Goal: Information Seeking & Learning: Learn about a topic

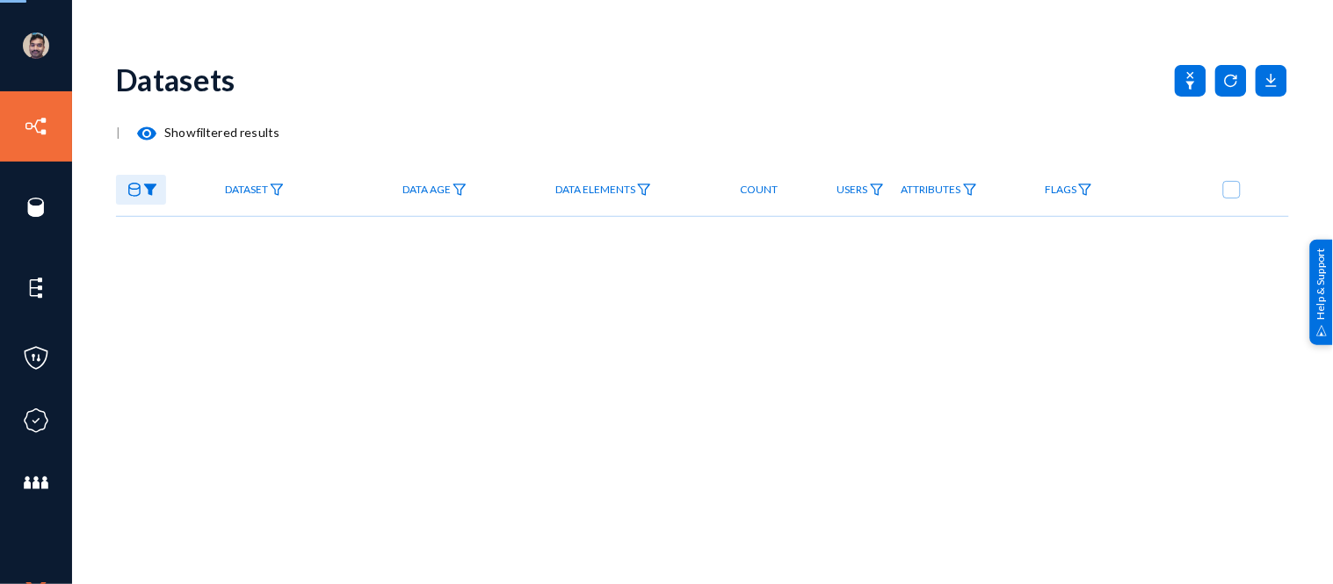
checkbox input "true"
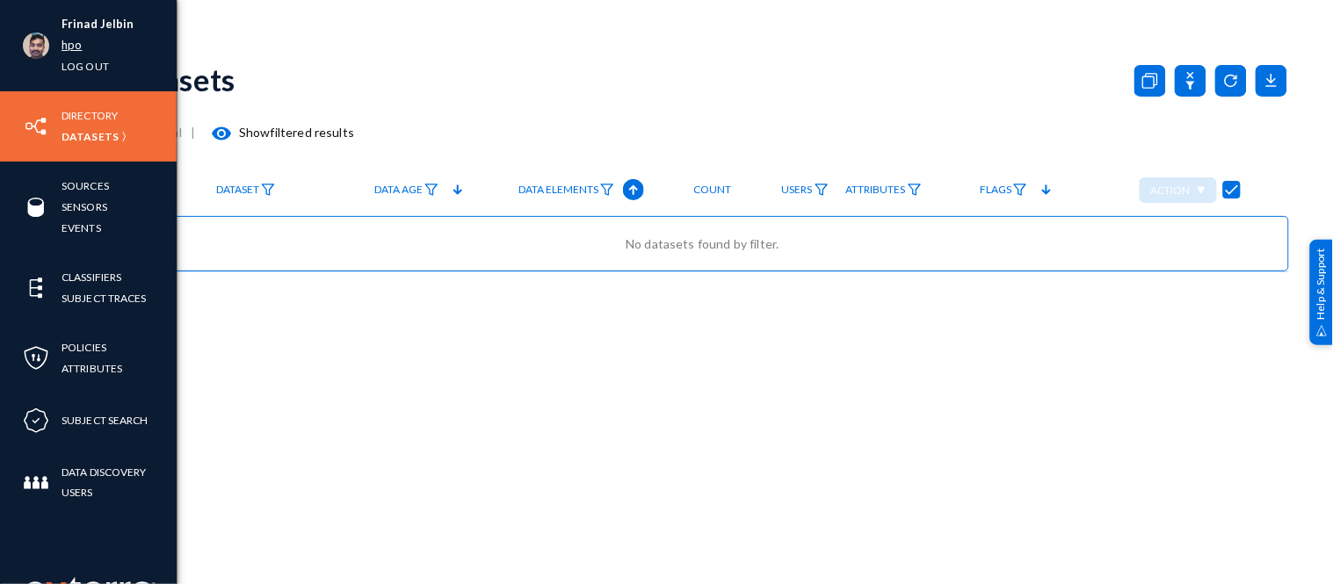
click at [71, 47] on link "hpo" at bounding box center [72, 45] width 20 height 20
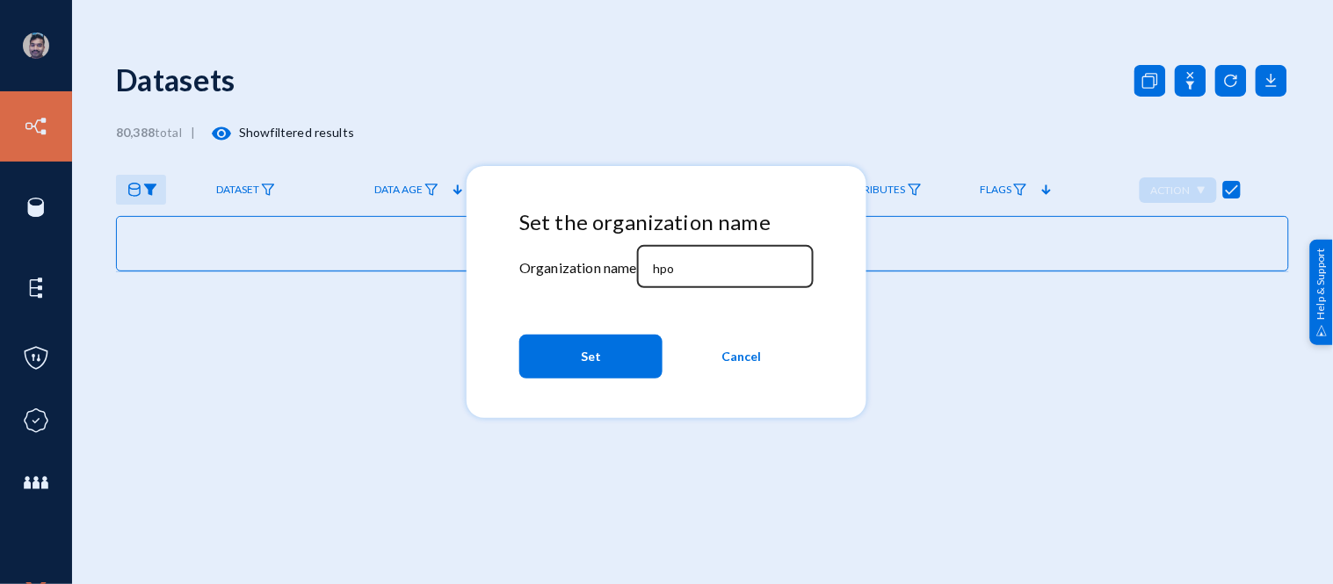
click at [699, 282] on div "hpo" at bounding box center [725, 266] width 158 height 46
type input "h"
type input "bhm"
click at [599, 355] on span "Set" at bounding box center [591, 357] width 20 height 32
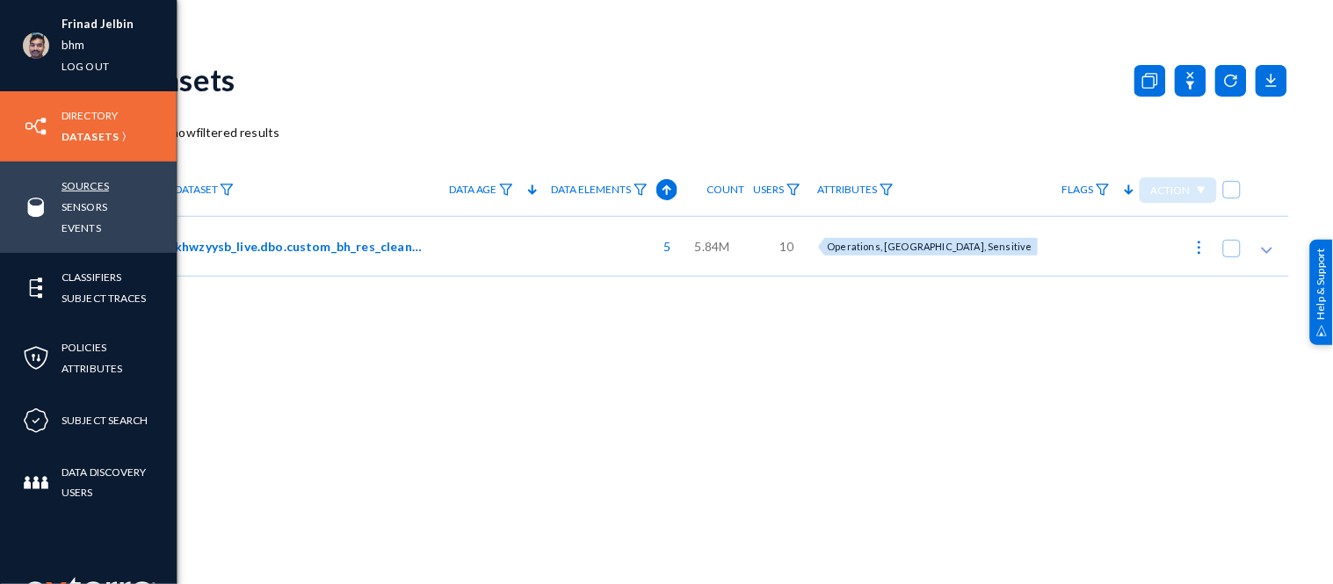
click at [97, 178] on link "Sources" at bounding box center [85, 186] width 47 height 20
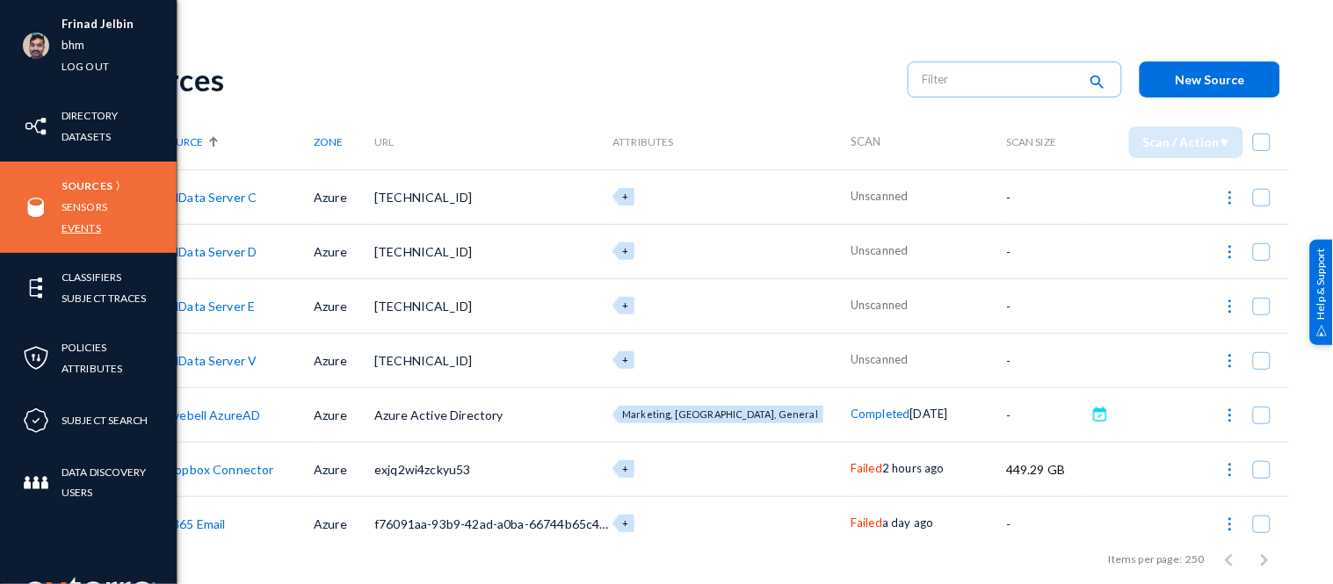
click at [91, 221] on link "Events" at bounding box center [82, 228] width 40 height 20
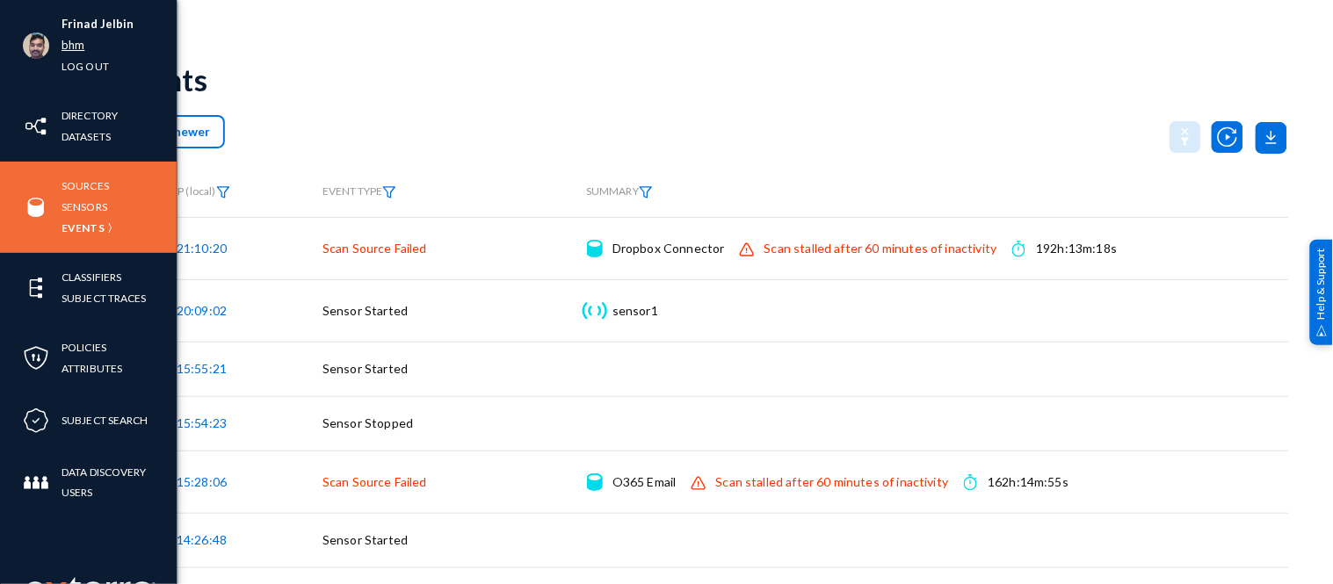
click at [74, 45] on link "bhm" at bounding box center [73, 45] width 23 height 20
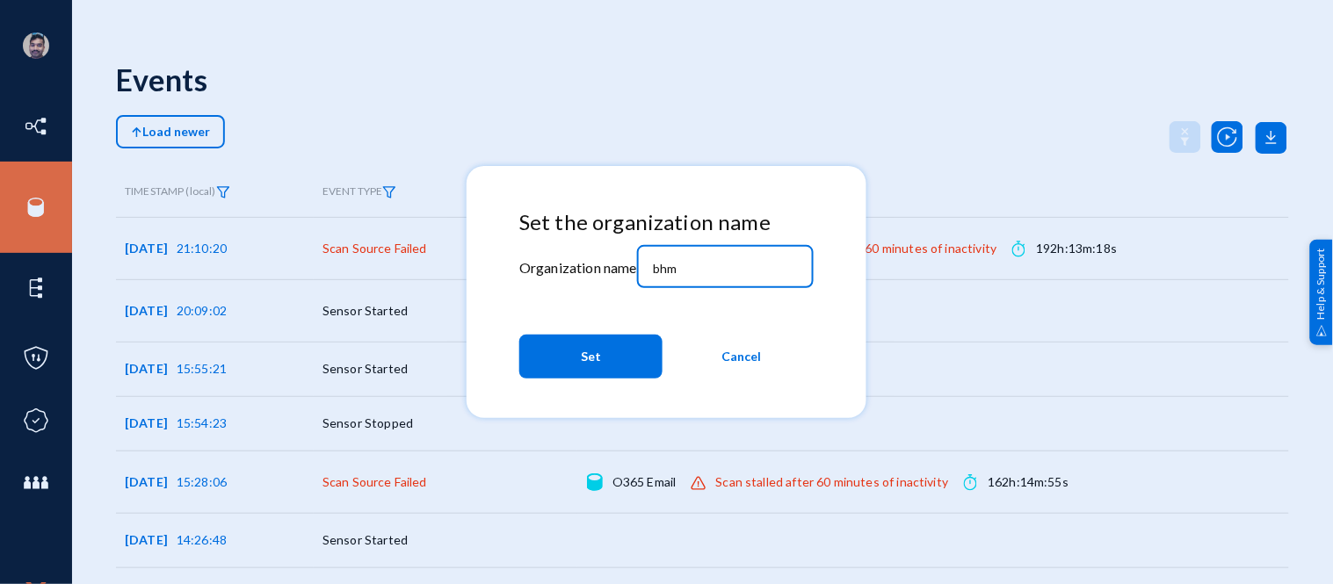
drag, startPoint x: 685, startPoint y: 265, endPoint x: 612, endPoint y: 272, distance: 73.3
click at [615, 271] on div "Set the organization name Organization name bhm Set Cancel" at bounding box center [666, 298] width 294 height 177
type input "[PERSON_NAME]"
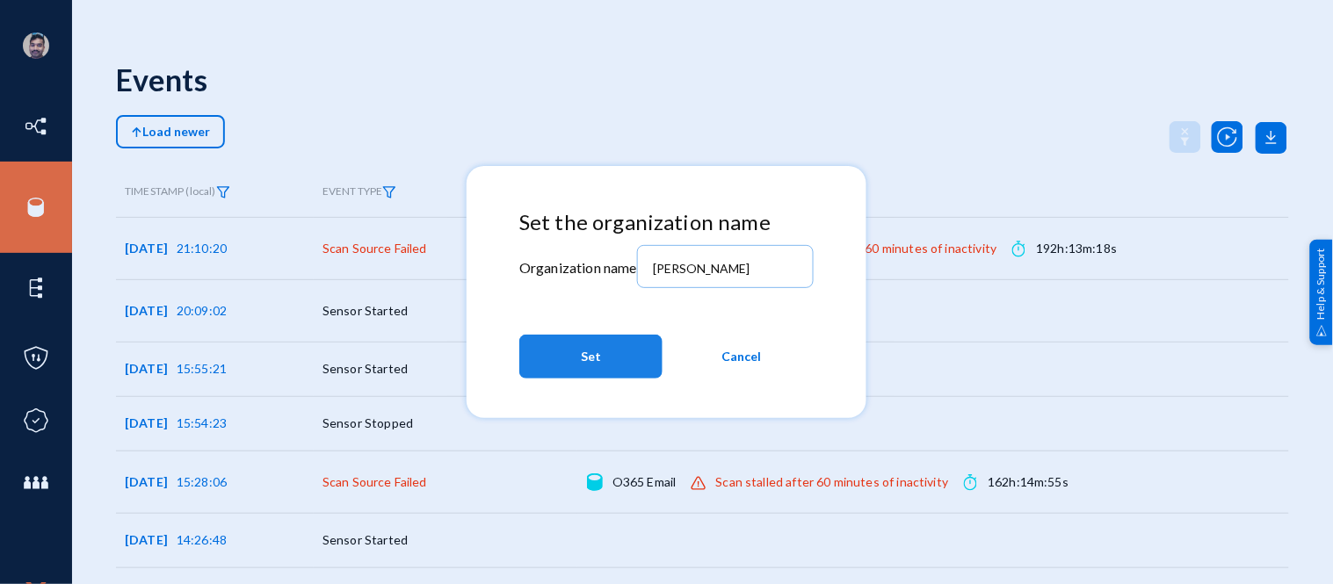
click at [586, 376] on button "Set" at bounding box center [590, 357] width 143 height 44
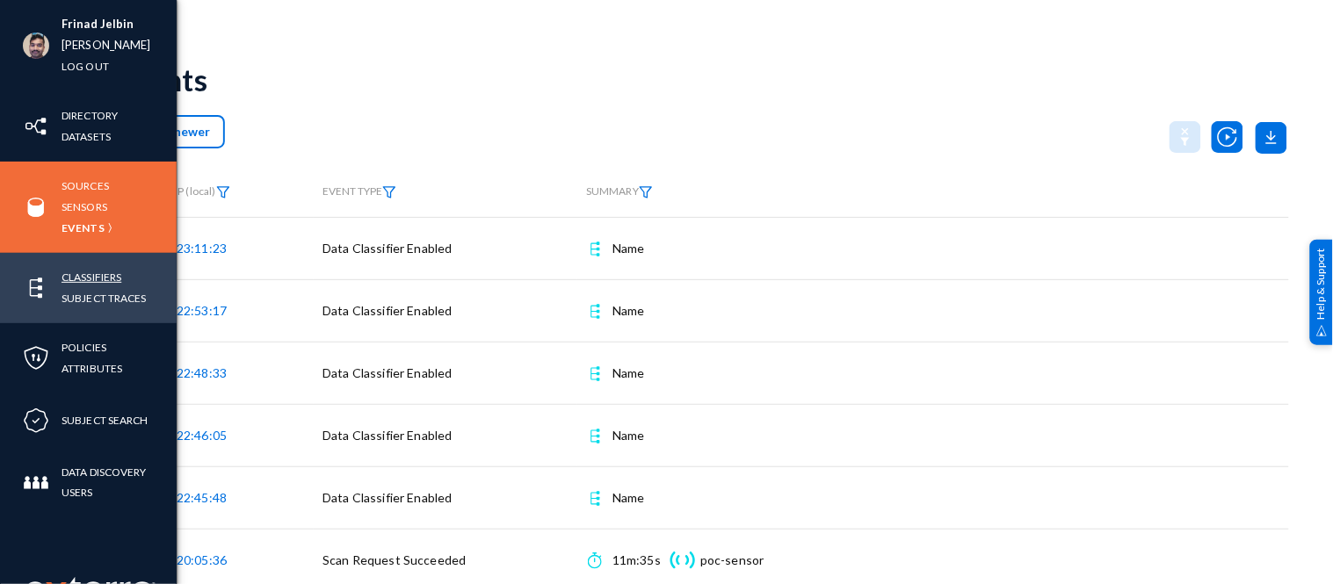
click at [85, 272] on link "Classifiers" at bounding box center [92, 277] width 60 height 20
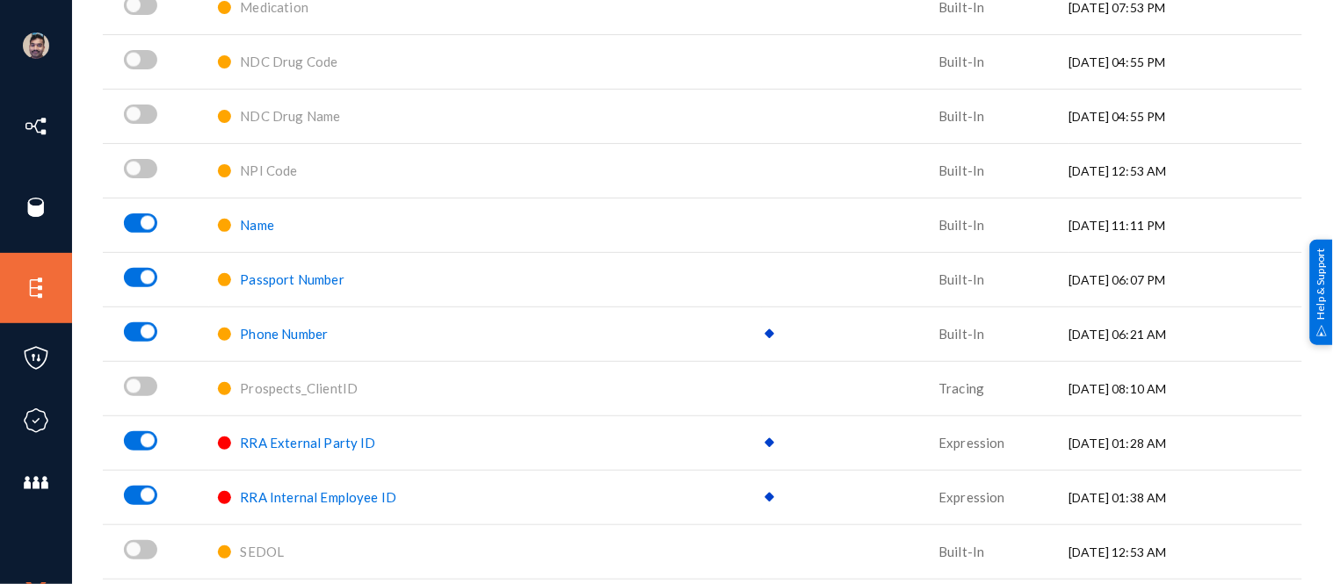
scroll to position [2394, 0]
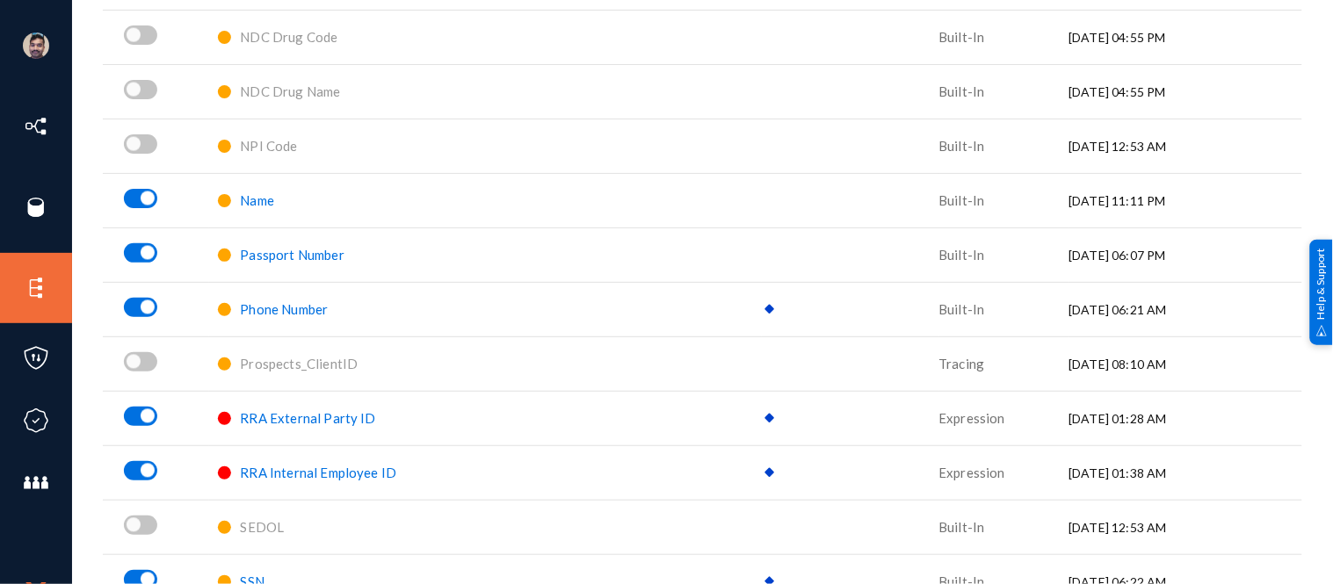
click at [252, 205] on span "Name" at bounding box center [257, 200] width 34 height 16
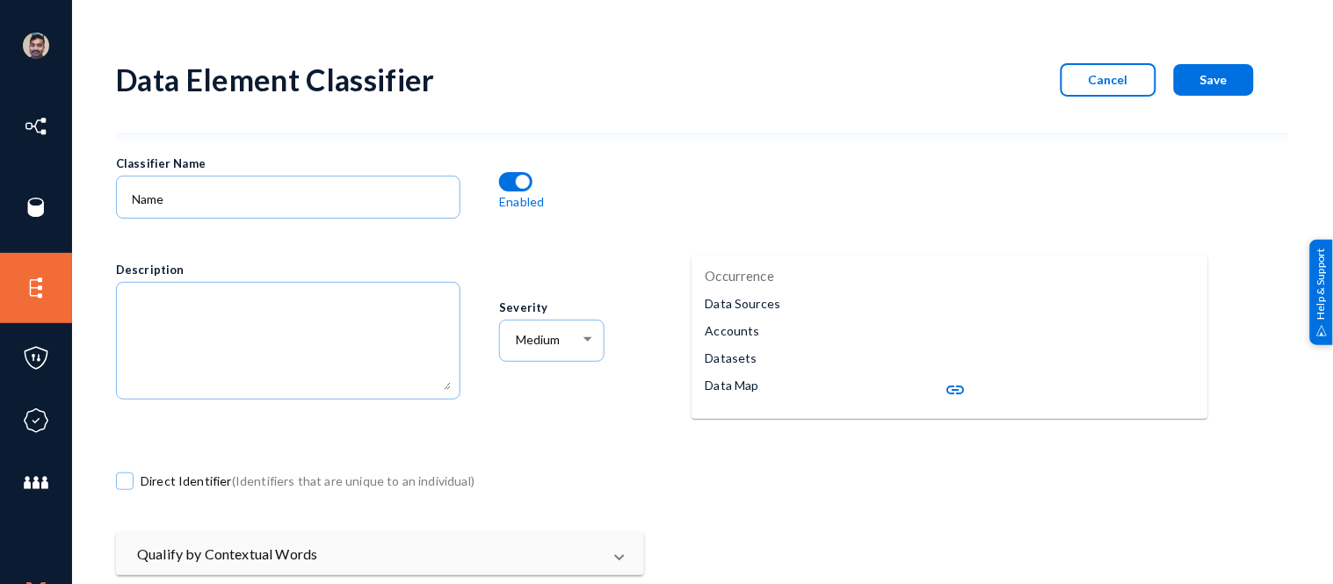
click at [951, 387] on mat-icon "link" at bounding box center [956, 390] width 21 height 21
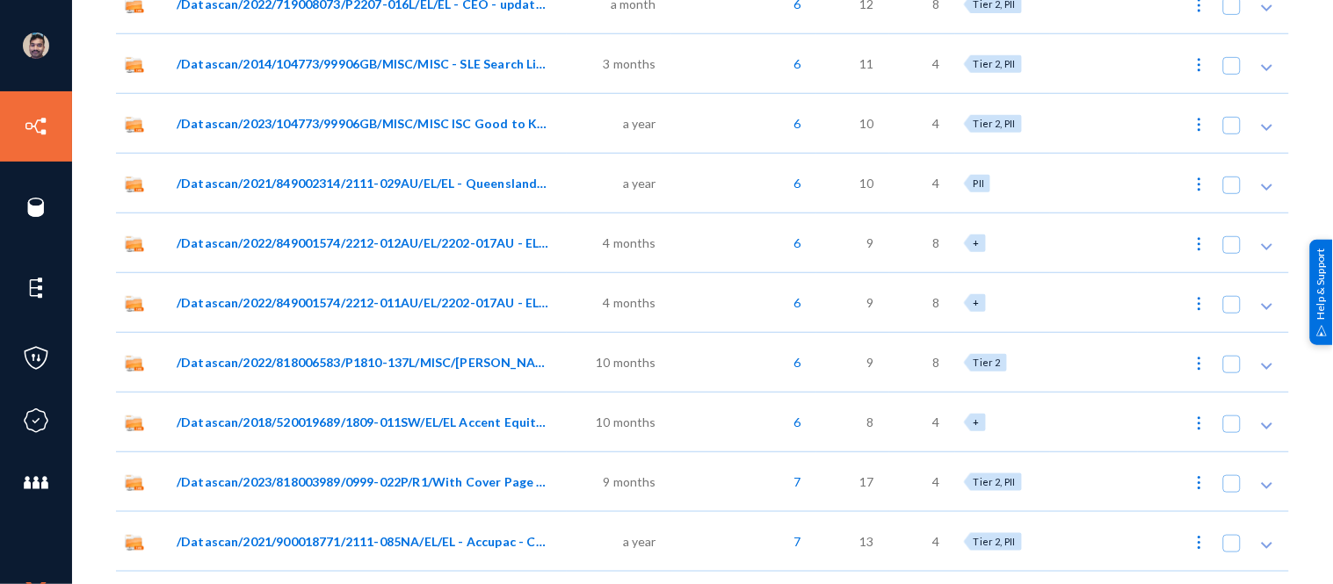
scroll to position [29339, 0]
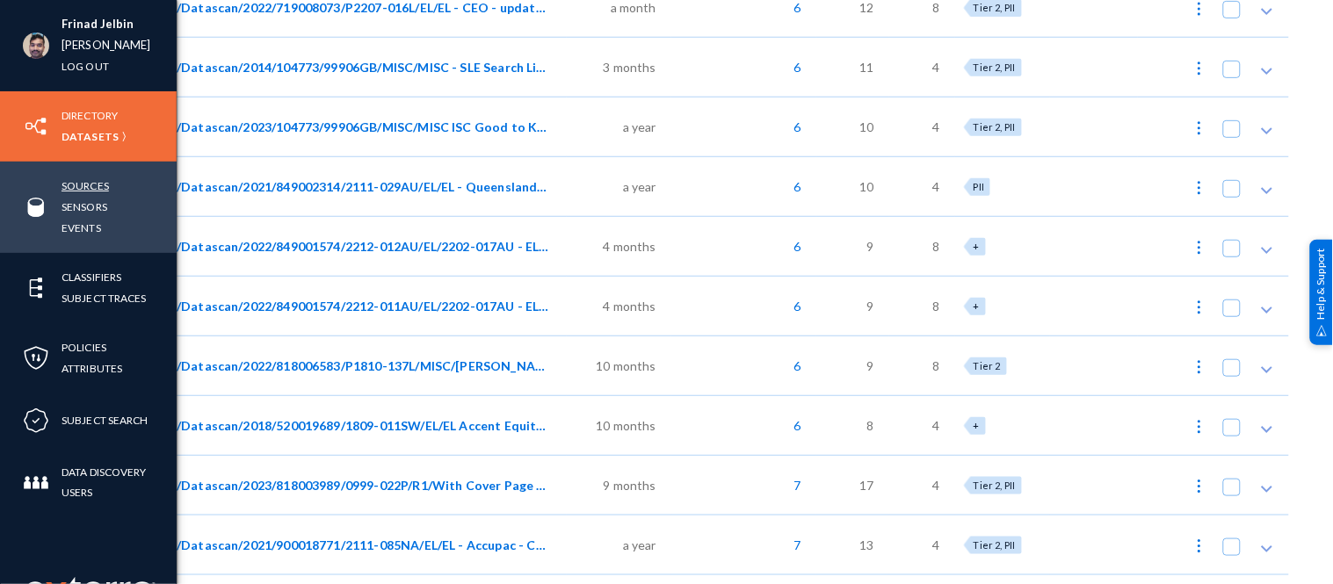
click at [81, 188] on link "Sources" at bounding box center [85, 186] width 47 height 20
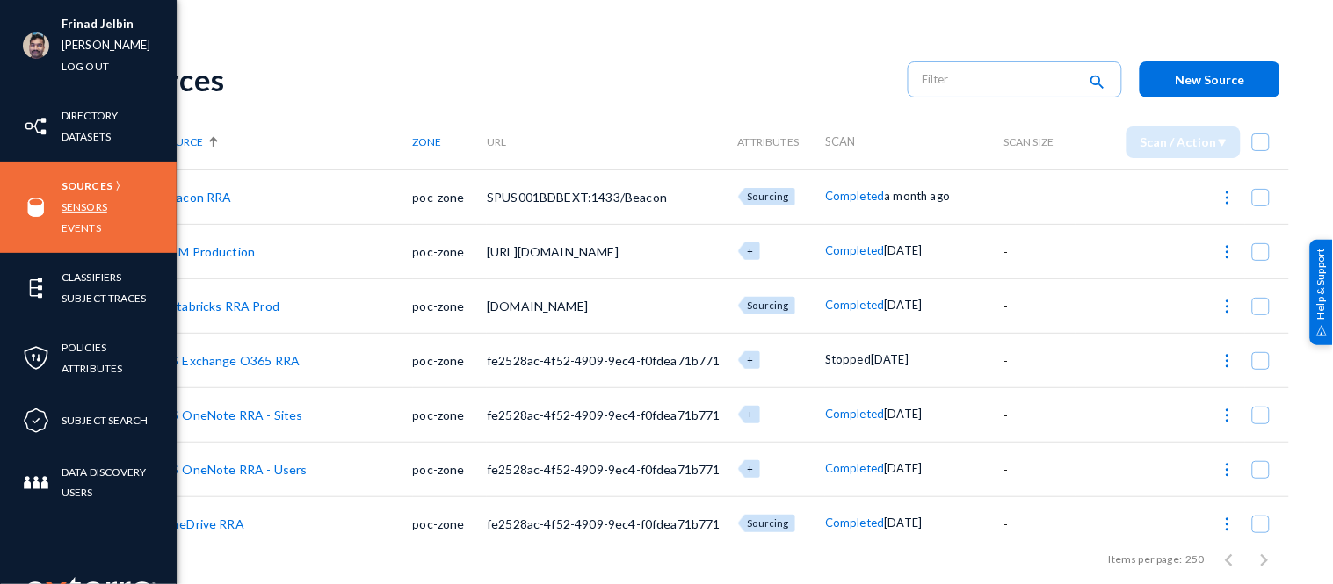
click at [85, 203] on link "Sensors" at bounding box center [85, 207] width 46 height 20
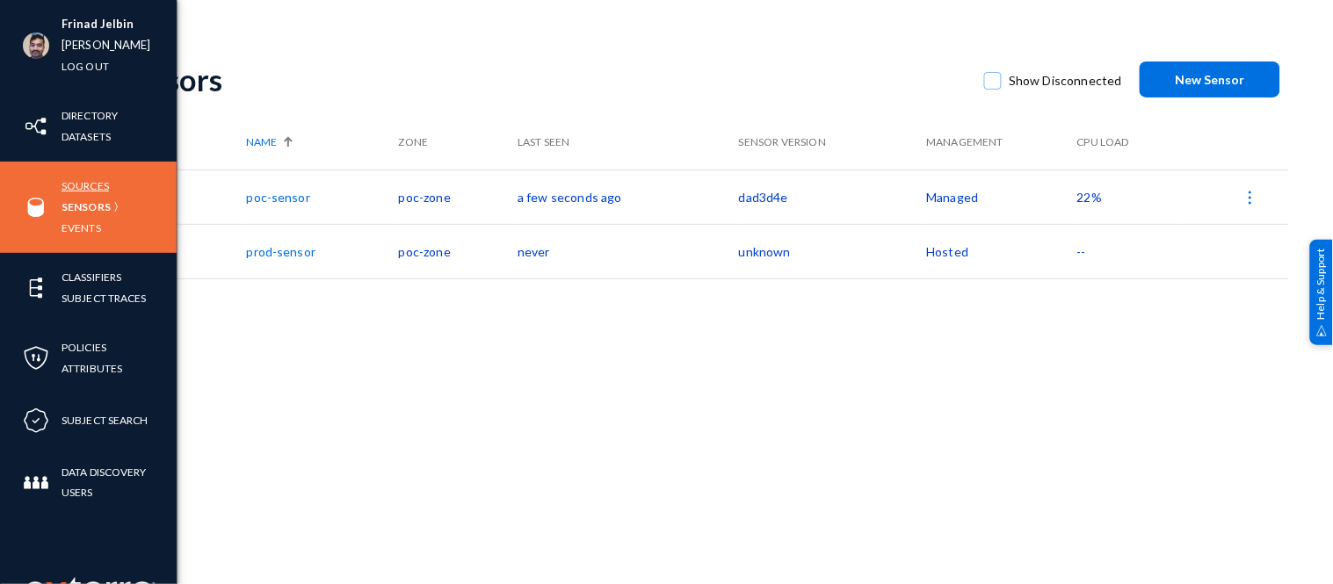
click at [104, 188] on link "Sources" at bounding box center [85, 186] width 47 height 20
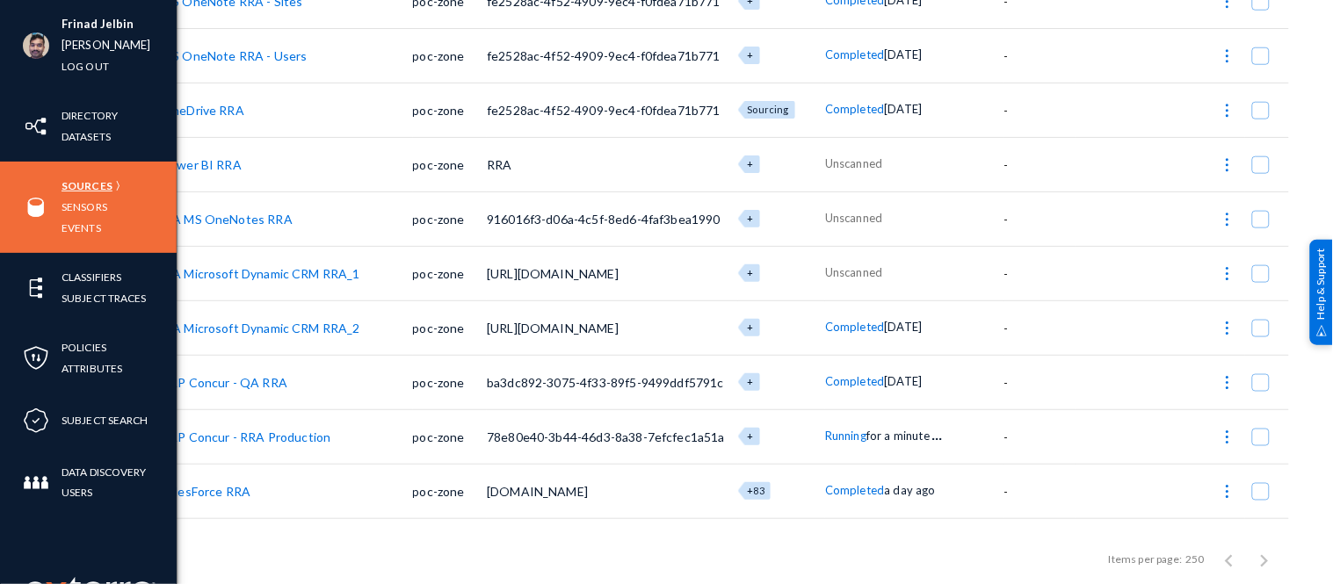
scroll to position [505, 0]
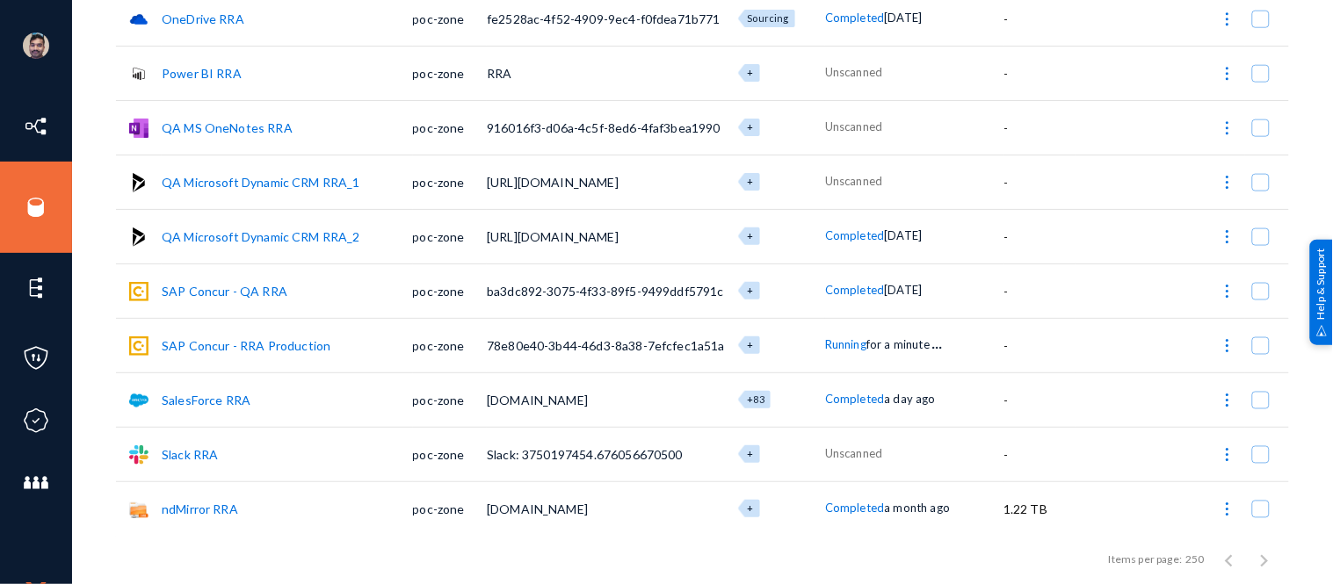
click at [846, 347] on span "Running" at bounding box center [845, 344] width 41 height 14
click at [198, 345] on div at bounding box center [666, 292] width 1333 height 584
click at [198, 345] on link "SAP Concur - RRA Production" at bounding box center [246, 345] width 169 height 15
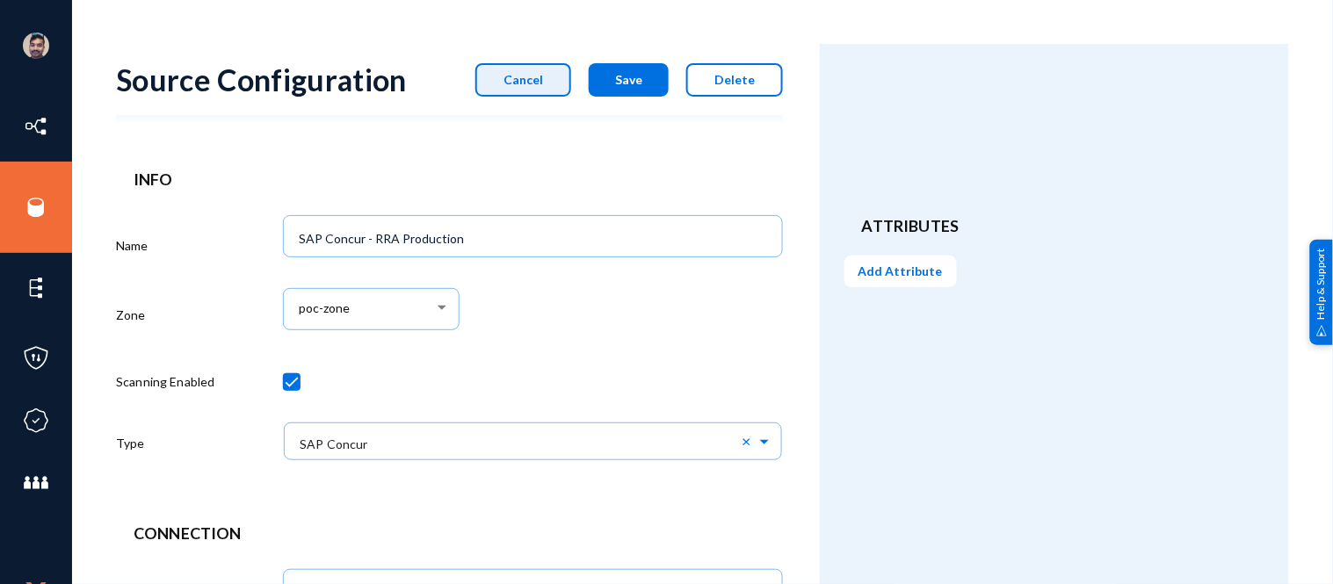
click at [533, 76] on span "Cancel" at bounding box center [524, 79] width 40 height 15
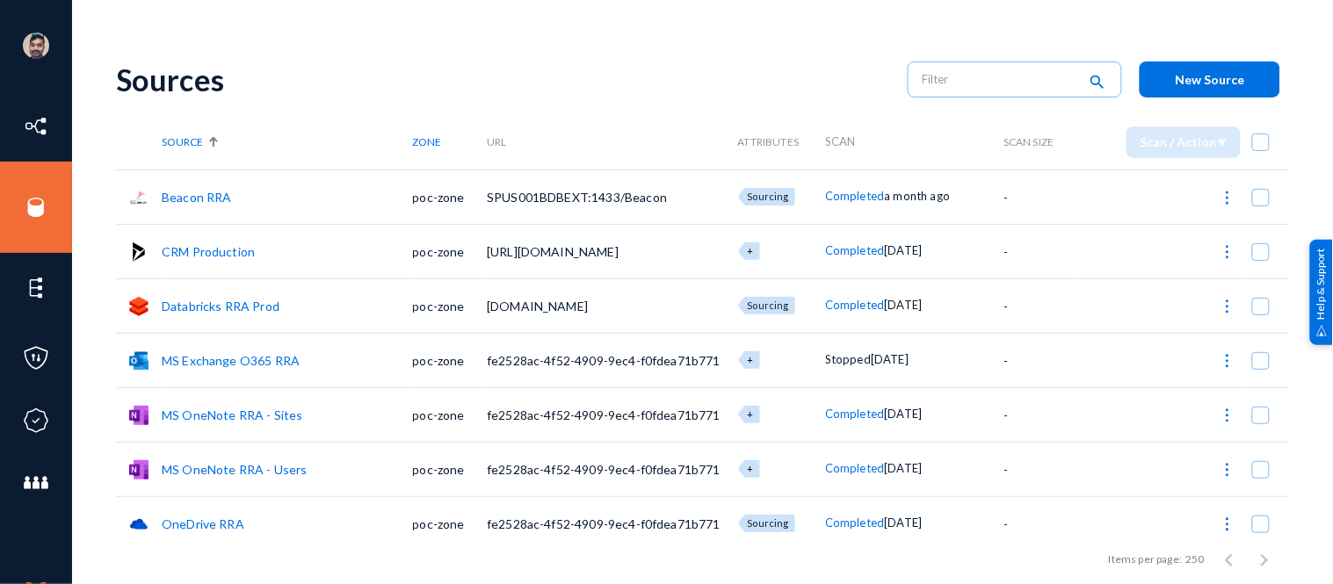
click at [501, 76] on div "Sources" at bounding box center [503, 80] width 774 height 36
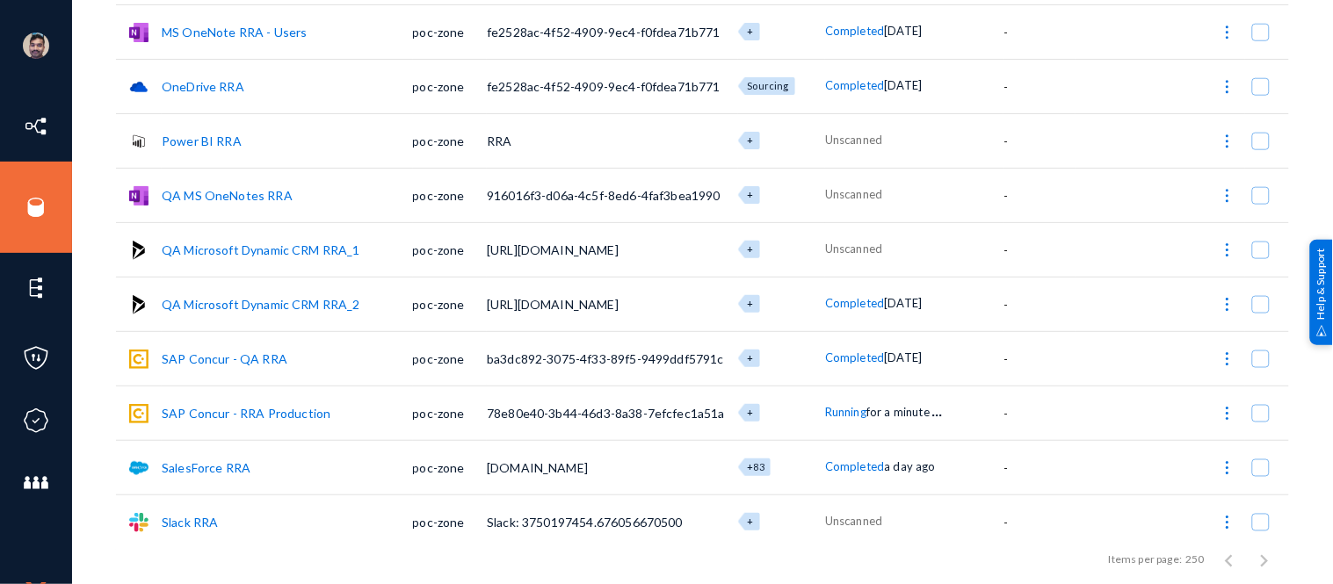
scroll to position [485, 0]
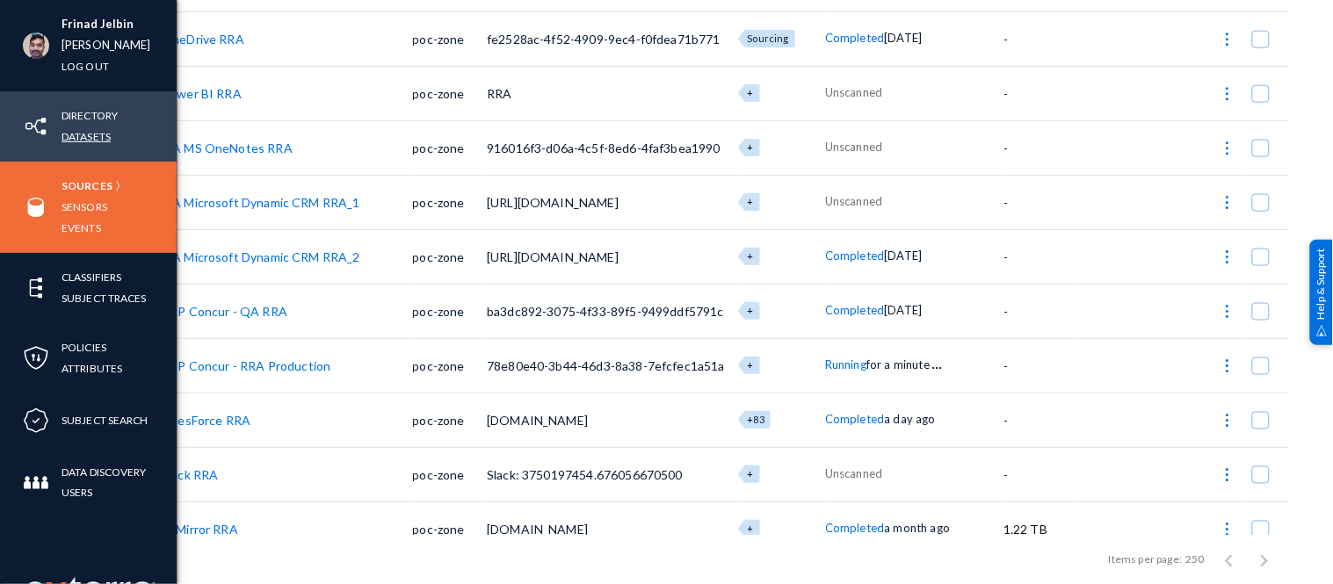
click at [86, 129] on link "Datasets" at bounding box center [86, 137] width 49 height 20
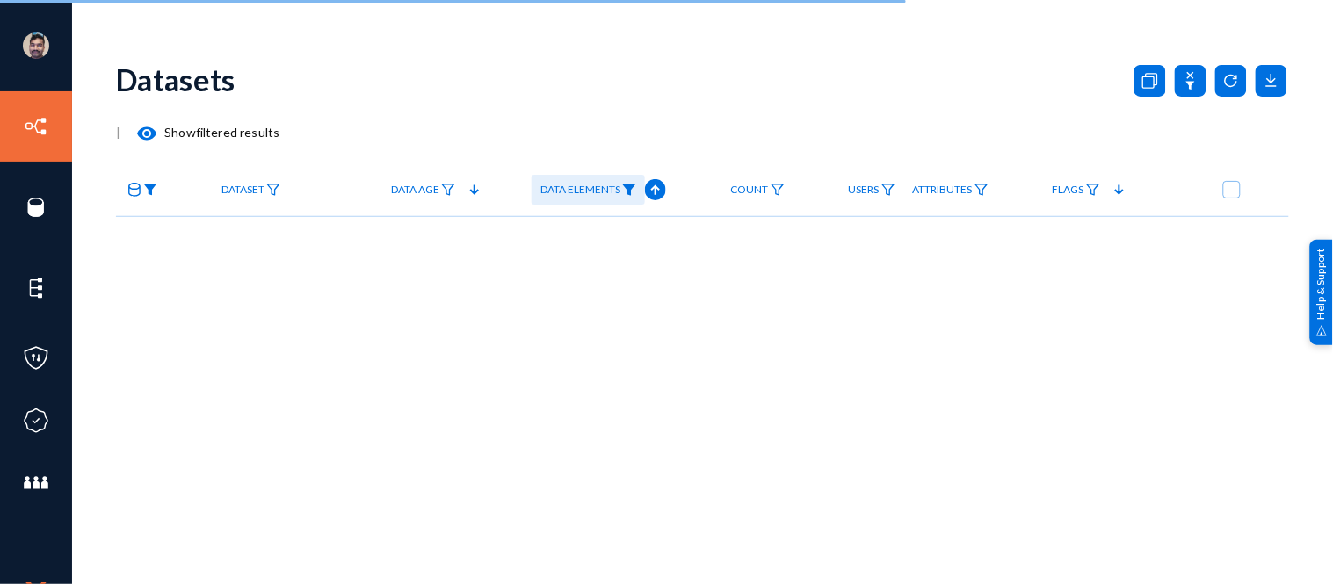
click at [155, 188] on img at bounding box center [150, 190] width 14 height 12
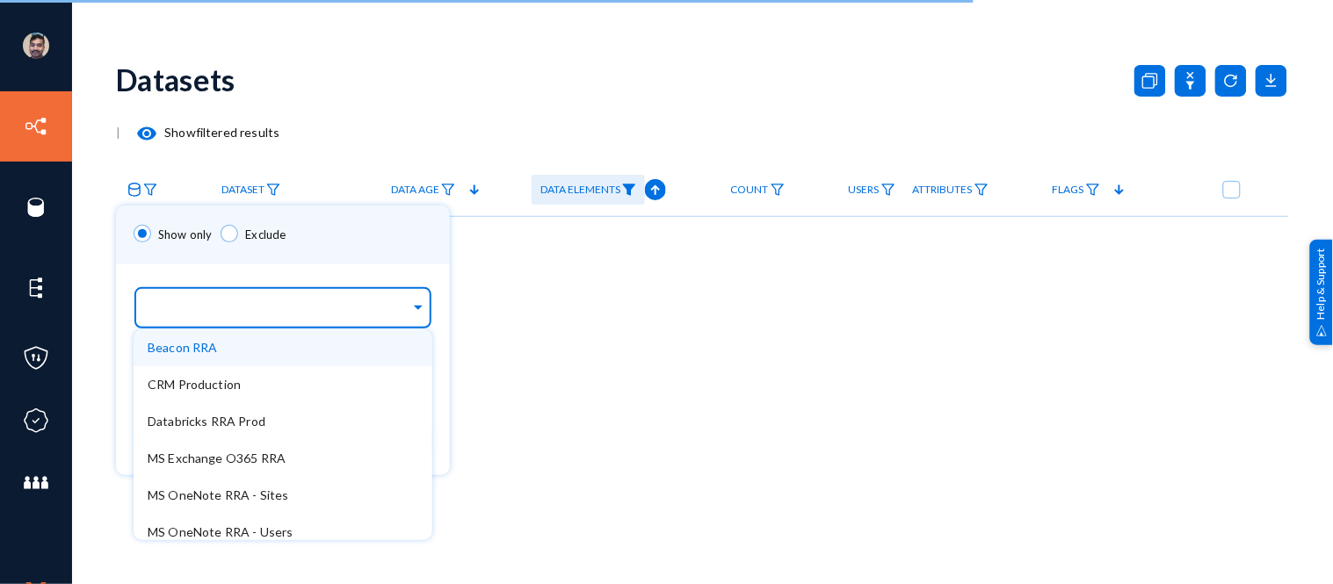
click at [207, 315] on input "text" at bounding box center [279, 310] width 263 height 17
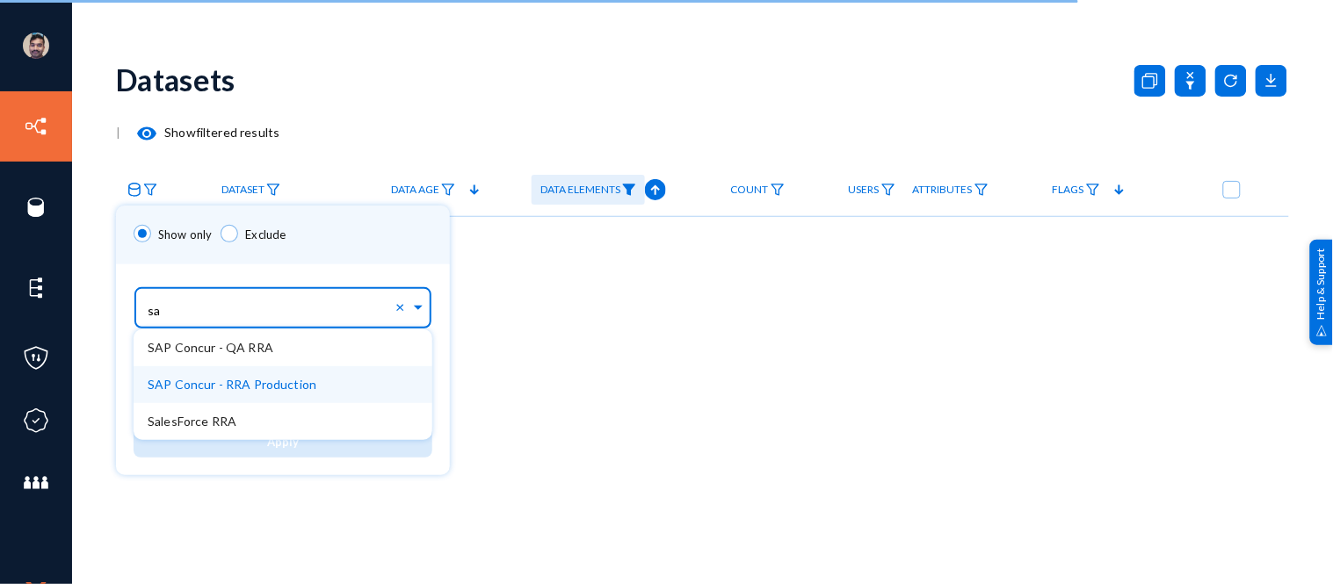
type input "sap"
click at [213, 380] on span "SAP Concur - RRA Production" at bounding box center [232, 384] width 169 height 15
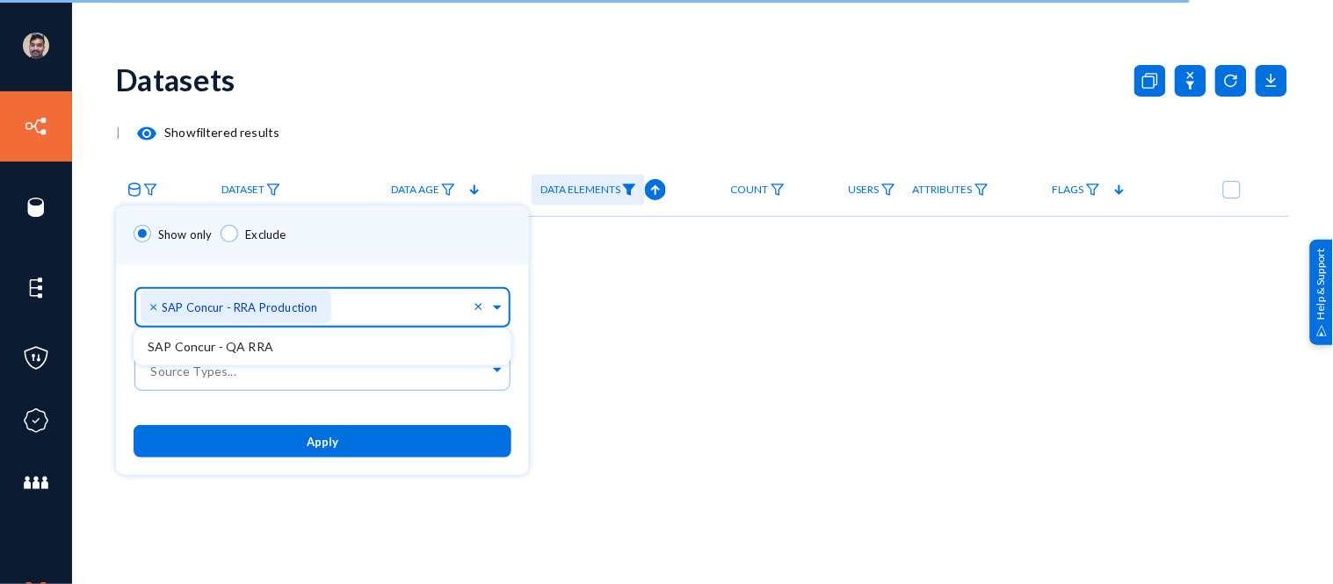
click at [277, 437] on button "Apply" at bounding box center [323, 441] width 378 height 33
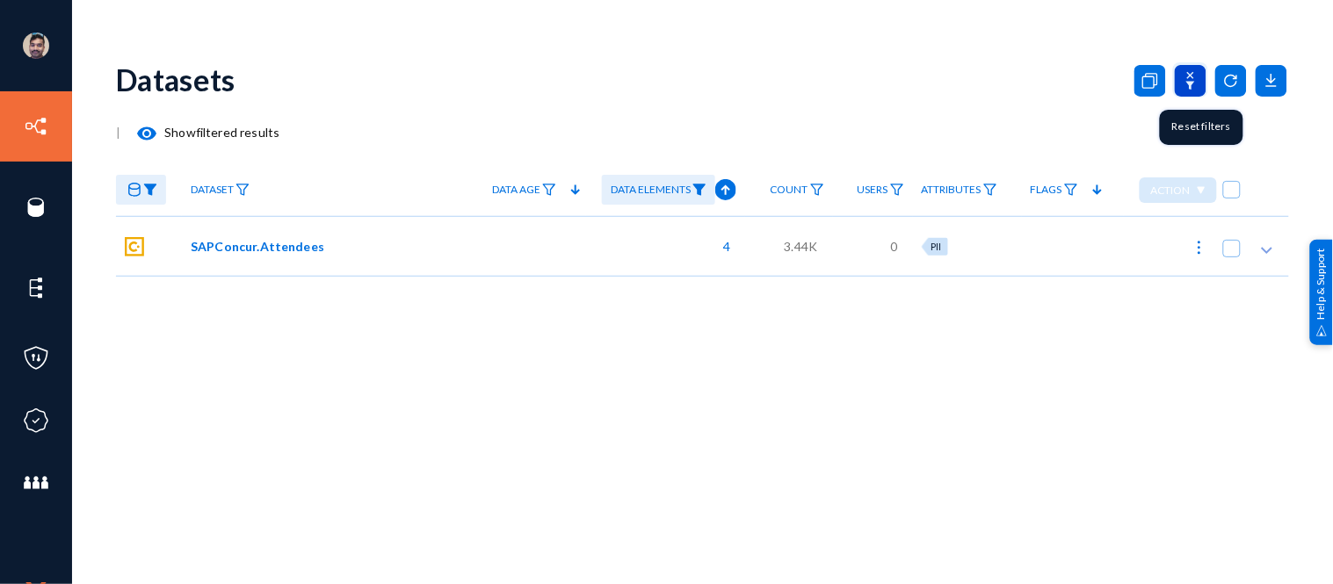
click at [1190, 81] on icon at bounding box center [1190, 81] width 9 height 18
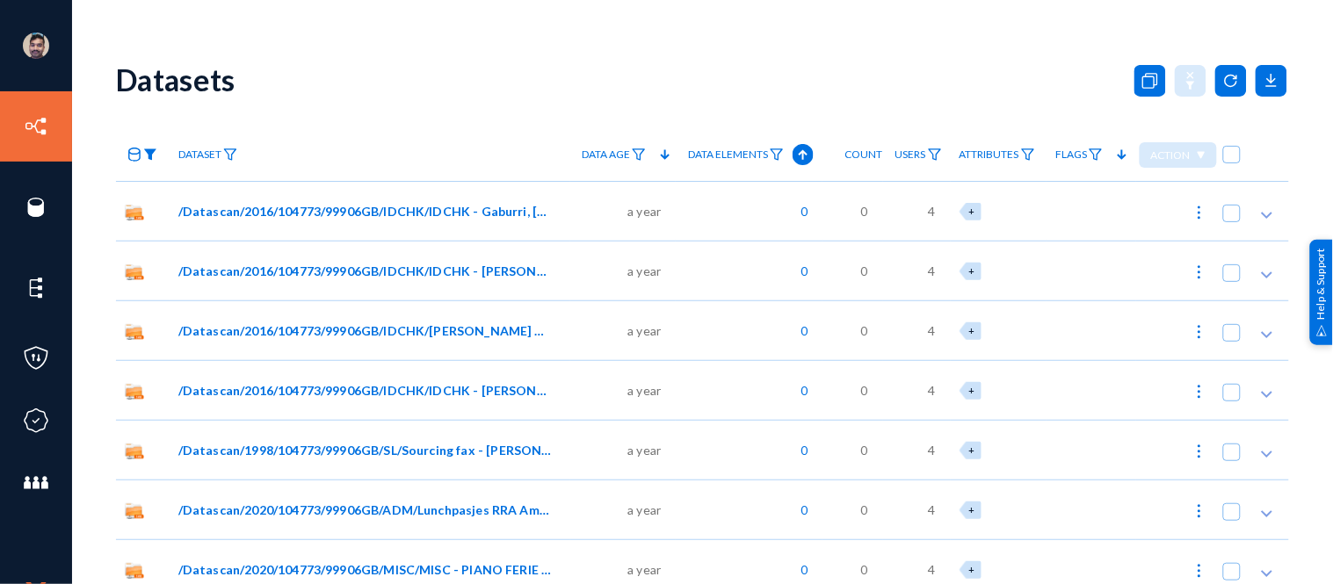
click at [148, 155] on img at bounding box center [150, 155] width 14 height 12
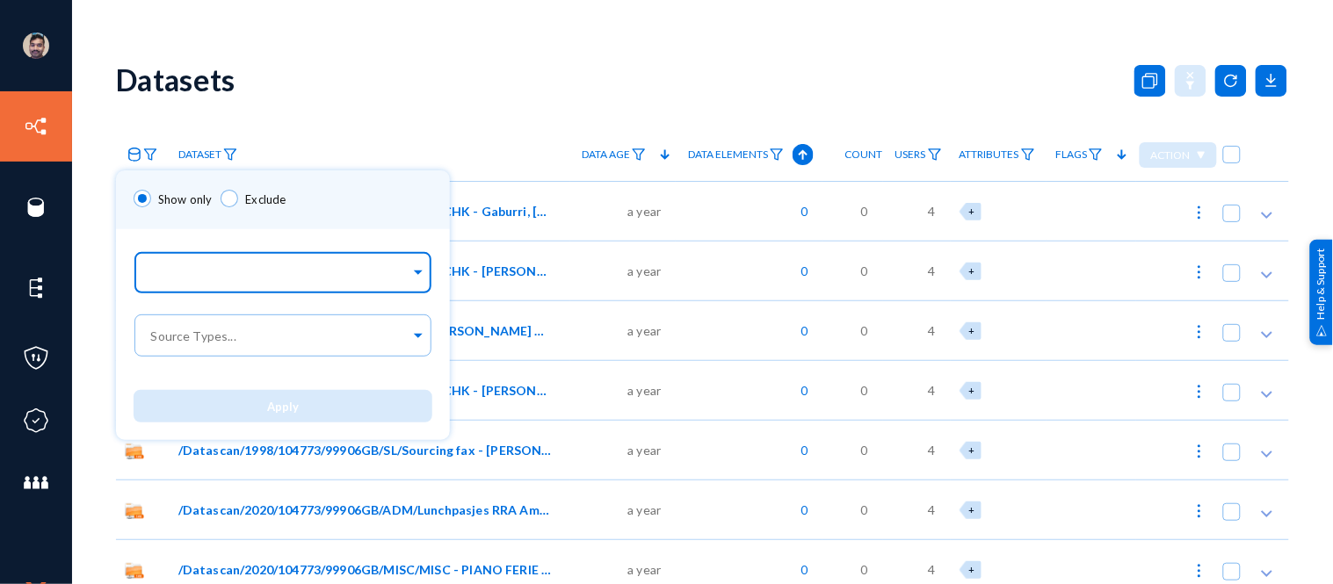
click at [193, 269] on input "text" at bounding box center [279, 275] width 263 height 17
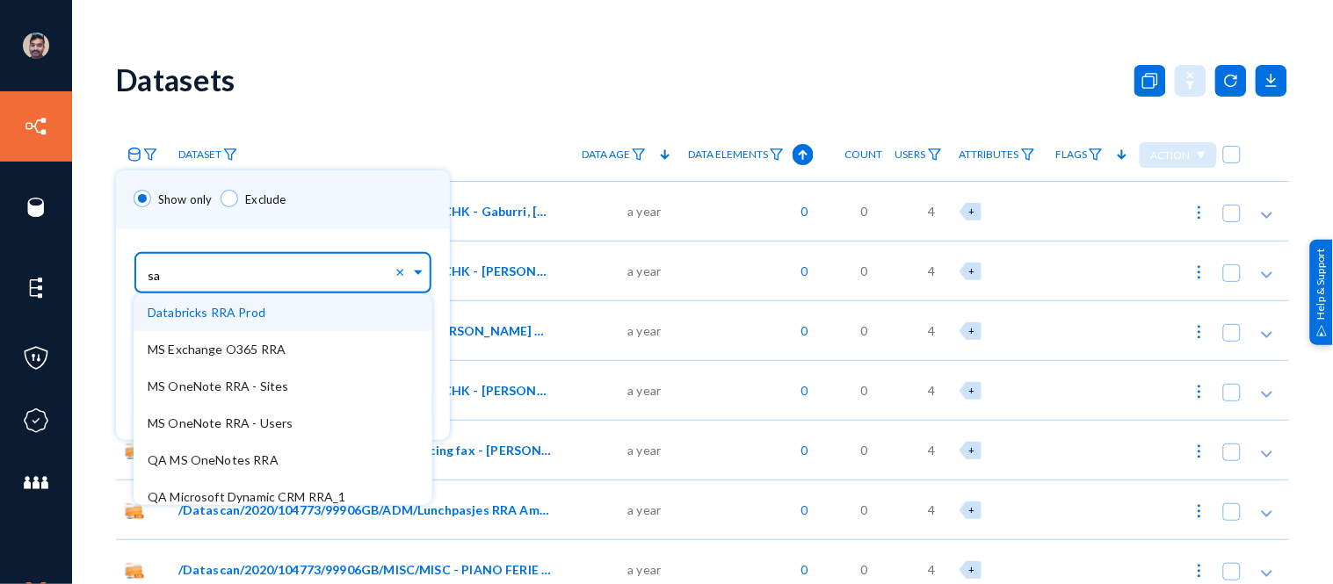
type input "sap"
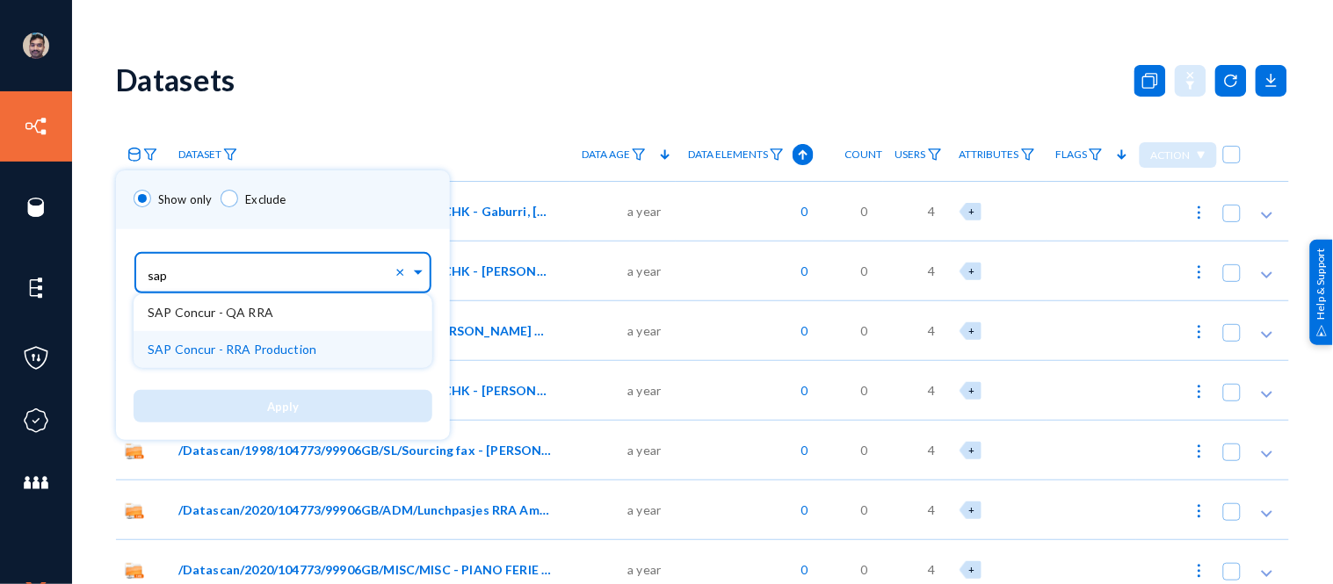
click at [204, 343] on span "SAP Concur - RRA Production" at bounding box center [232, 349] width 169 height 15
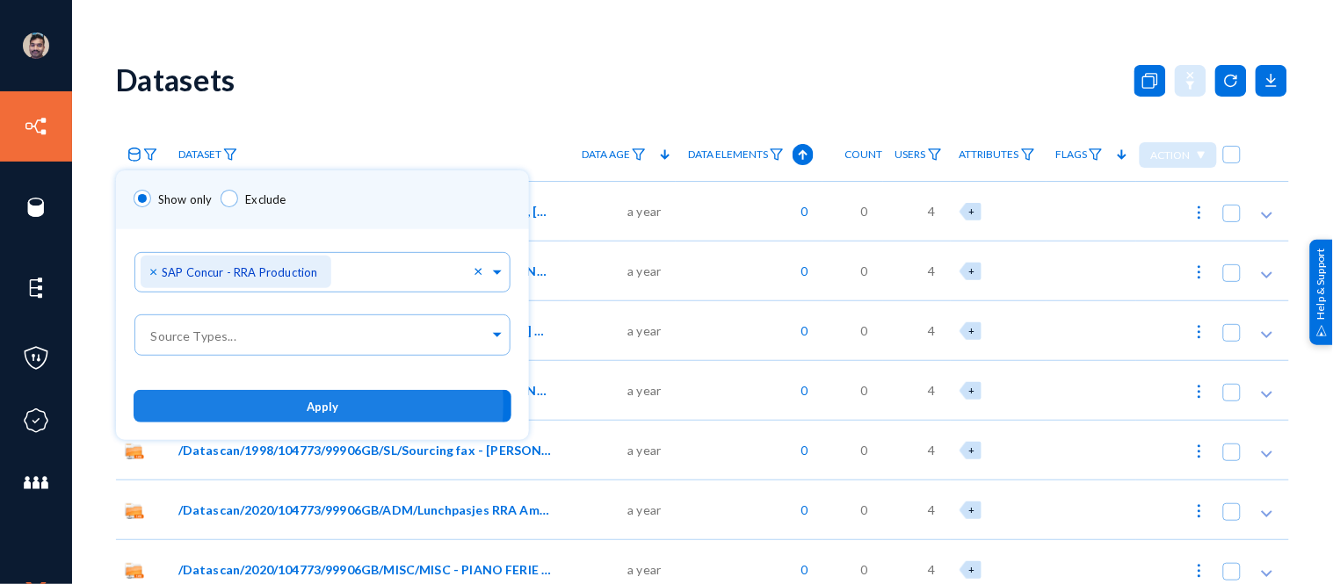
click at [285, 405] on button "Apply" at bounding box center [323, 406] width 378 height 33
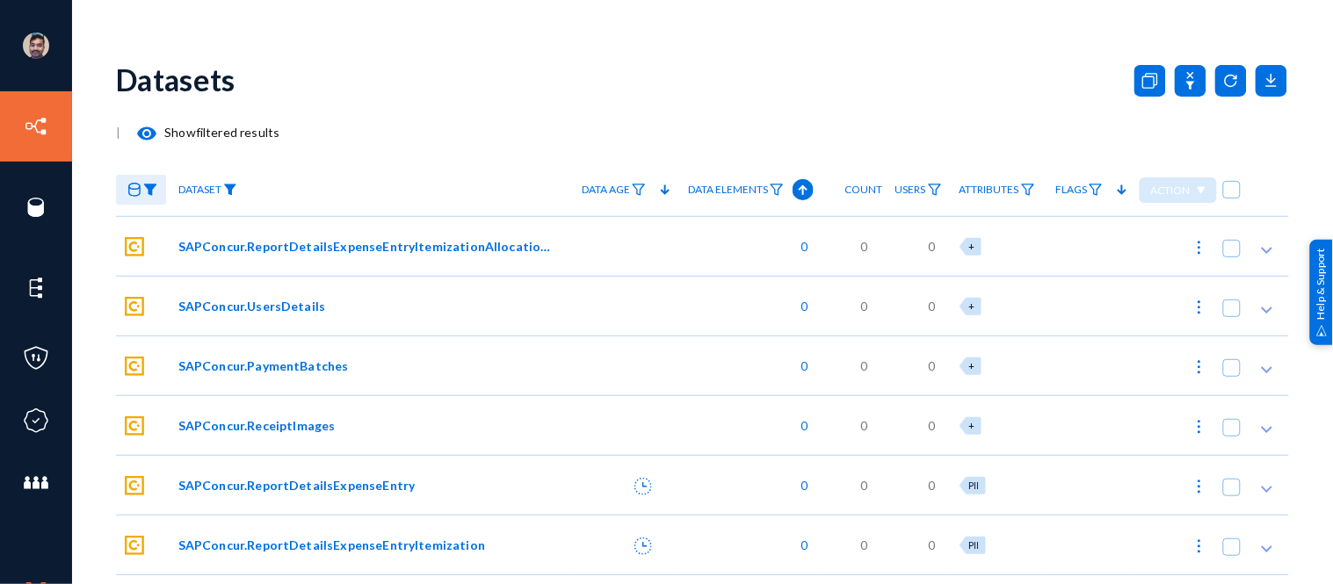
click at [231, 190] on img at bounding box center [230, 190] width 14 height 12
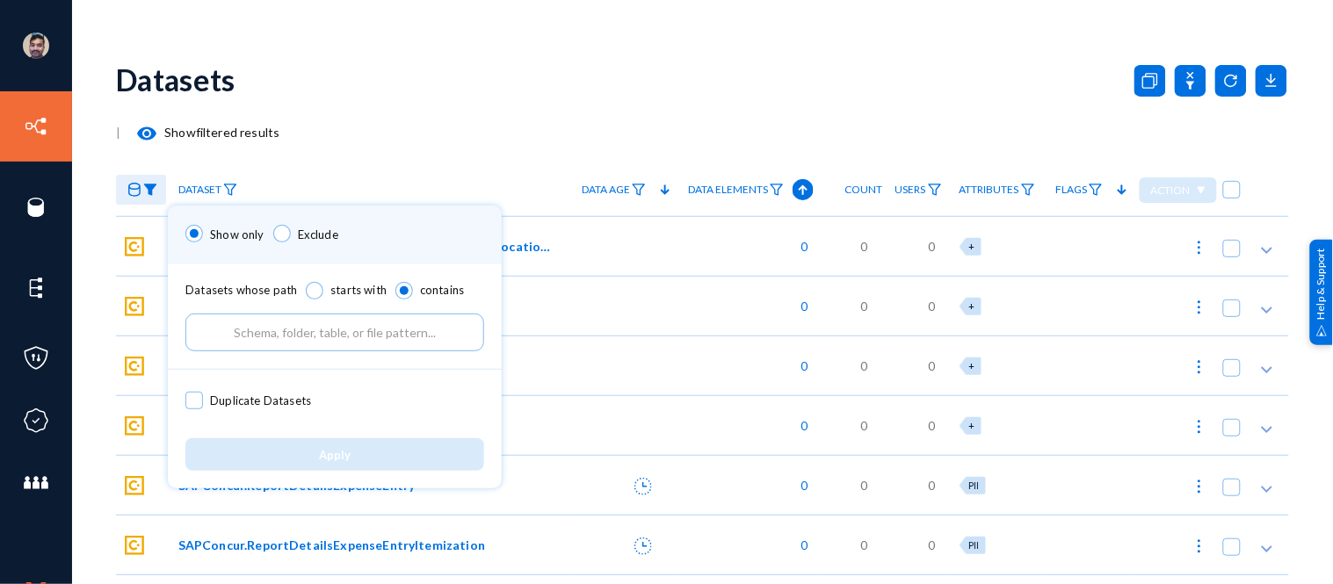
click at [285, 330] on input "text" at bounding box center [334, 333] width 299 height 38
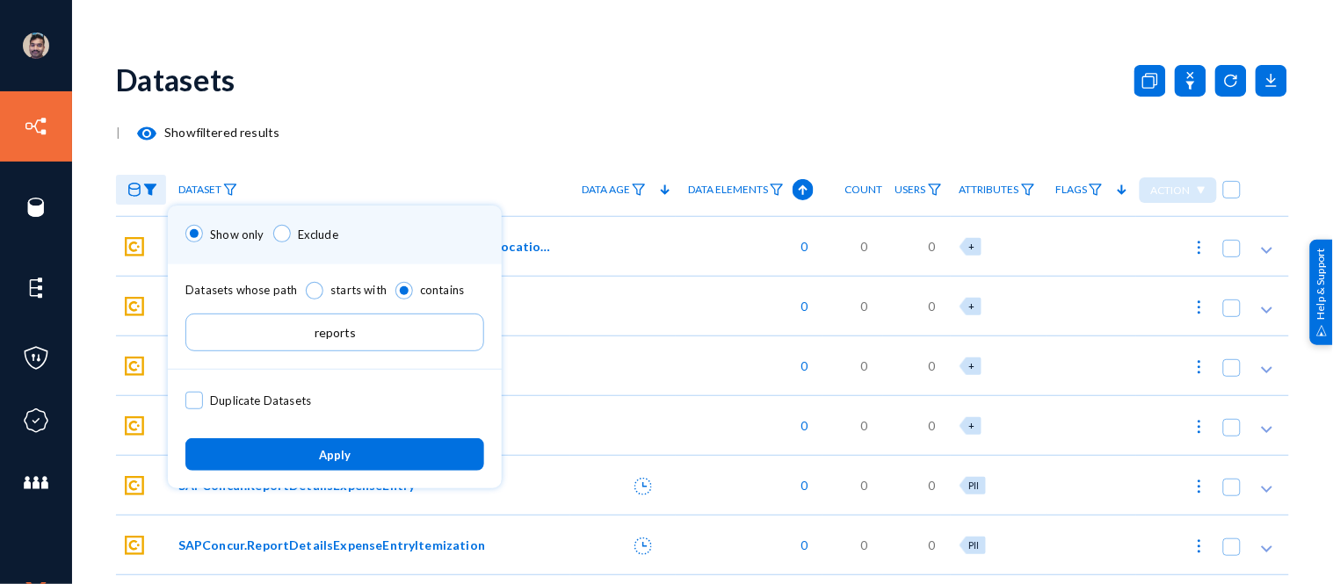
type input "reports"
click at [302, 455] on button "Apply" at bounding box center [334, 454] width 299 height 33
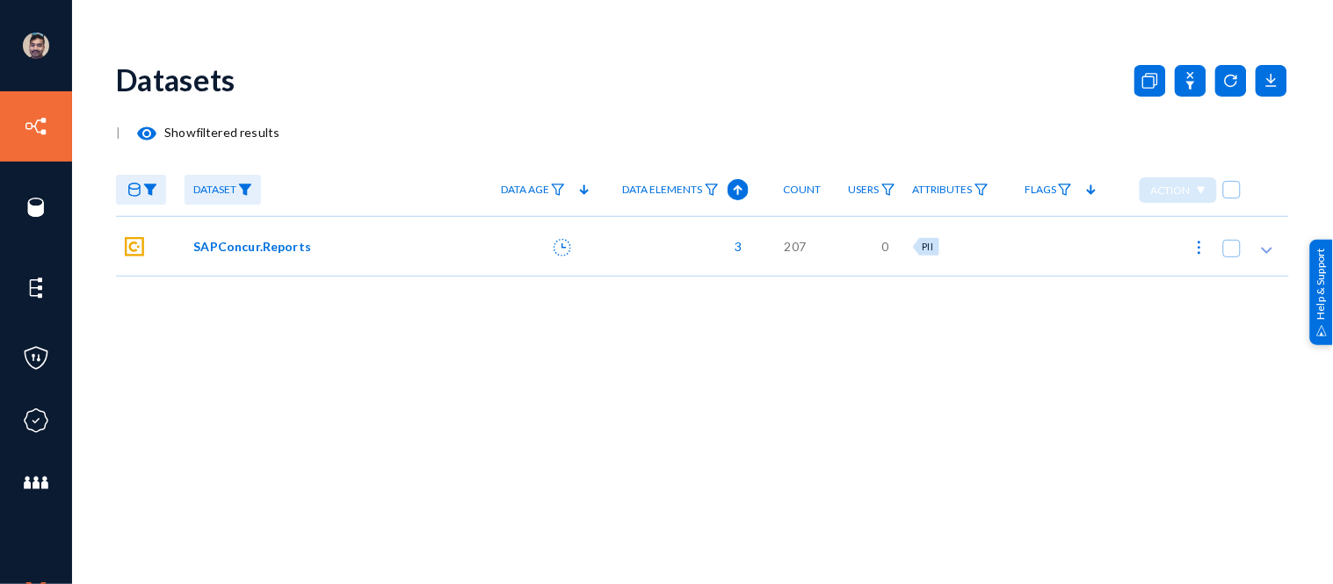
click at [260, 246] on span "SAPConcur.Reports" at bounding box center [252, 246] width 118 height 18
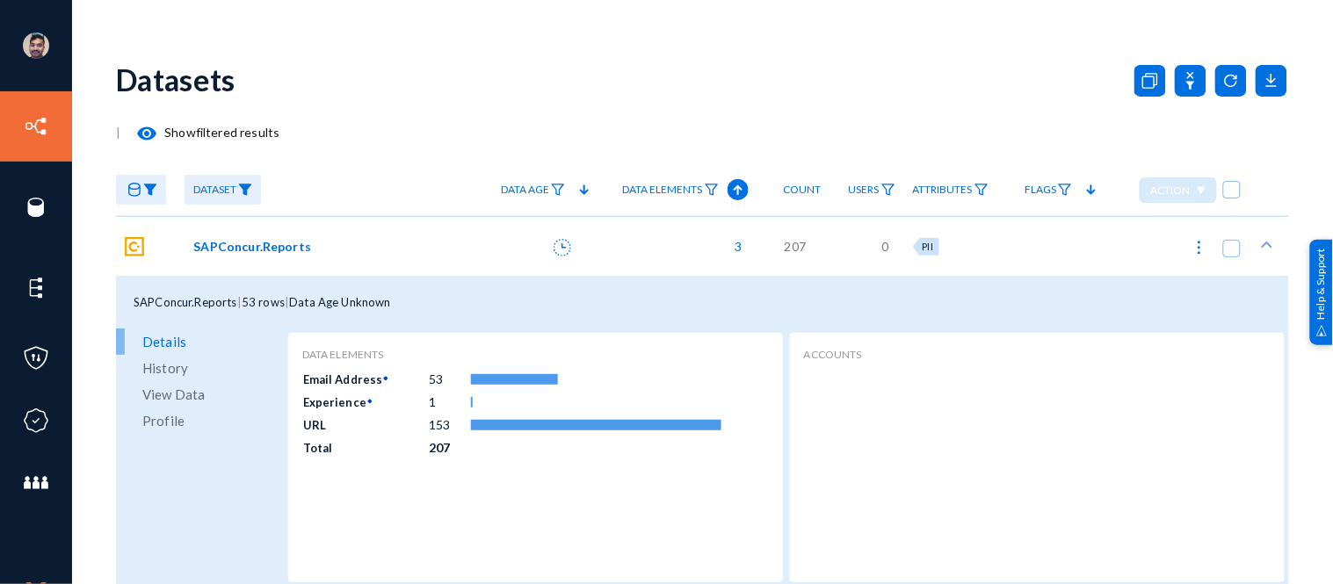
click at [163, 394] on span "View Data" at bounding box center [173, 394] width 62 height 26
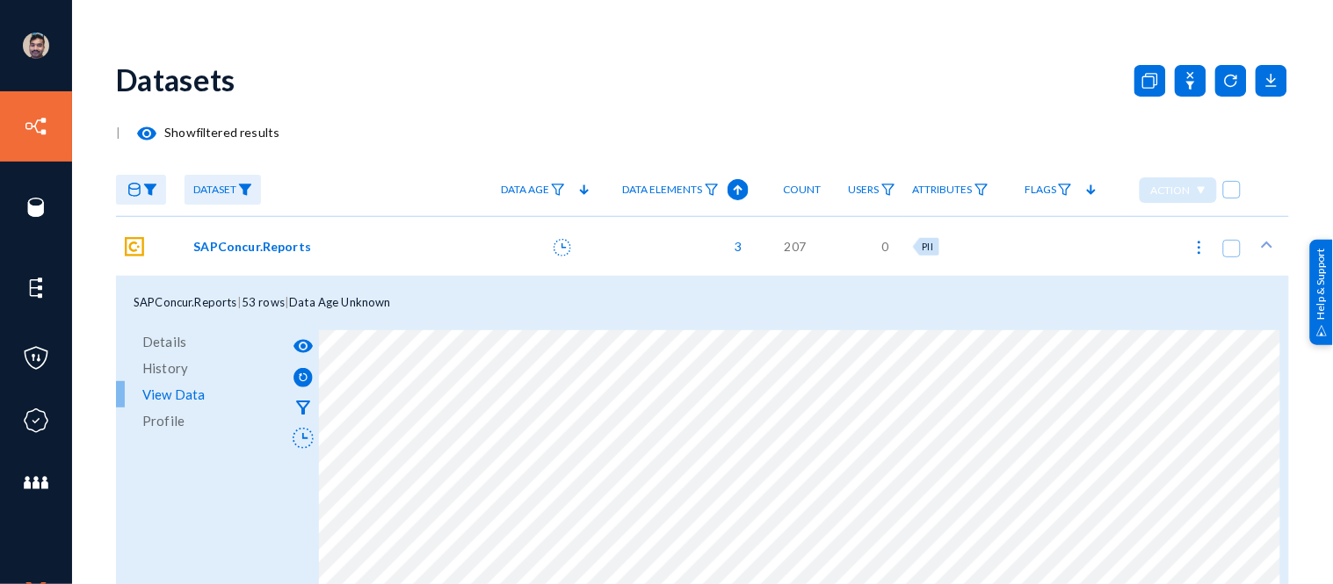
scroll to position [9, 0]
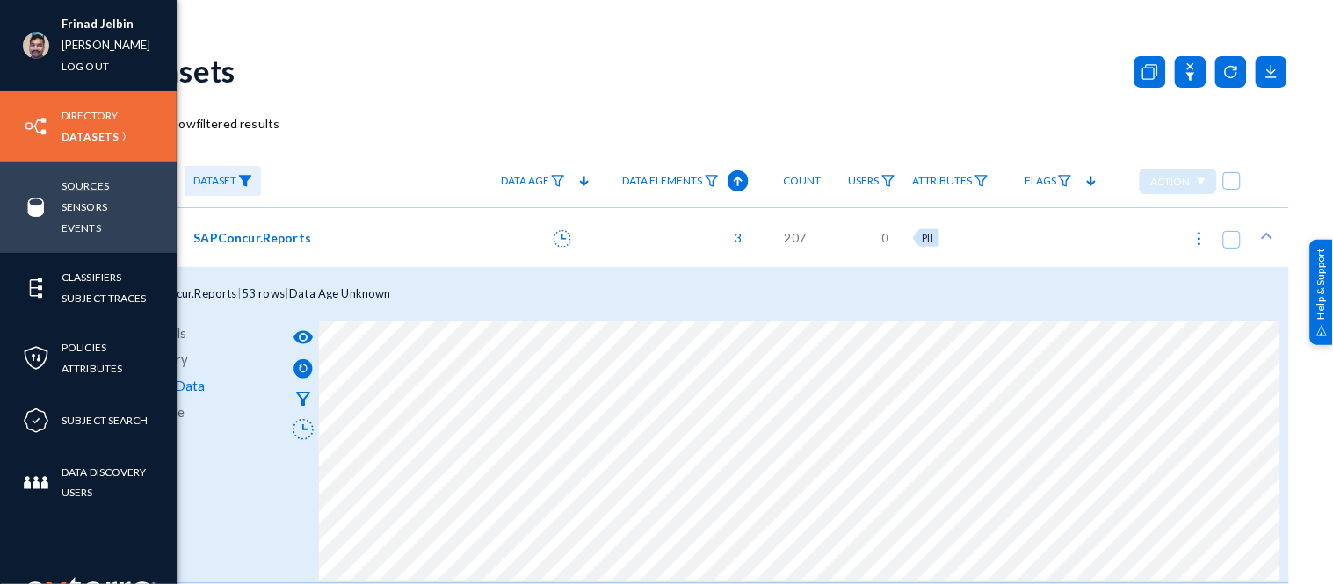
click at [85, 185] on link "Sources" at bounding box center [85, 186] width 47 height 20
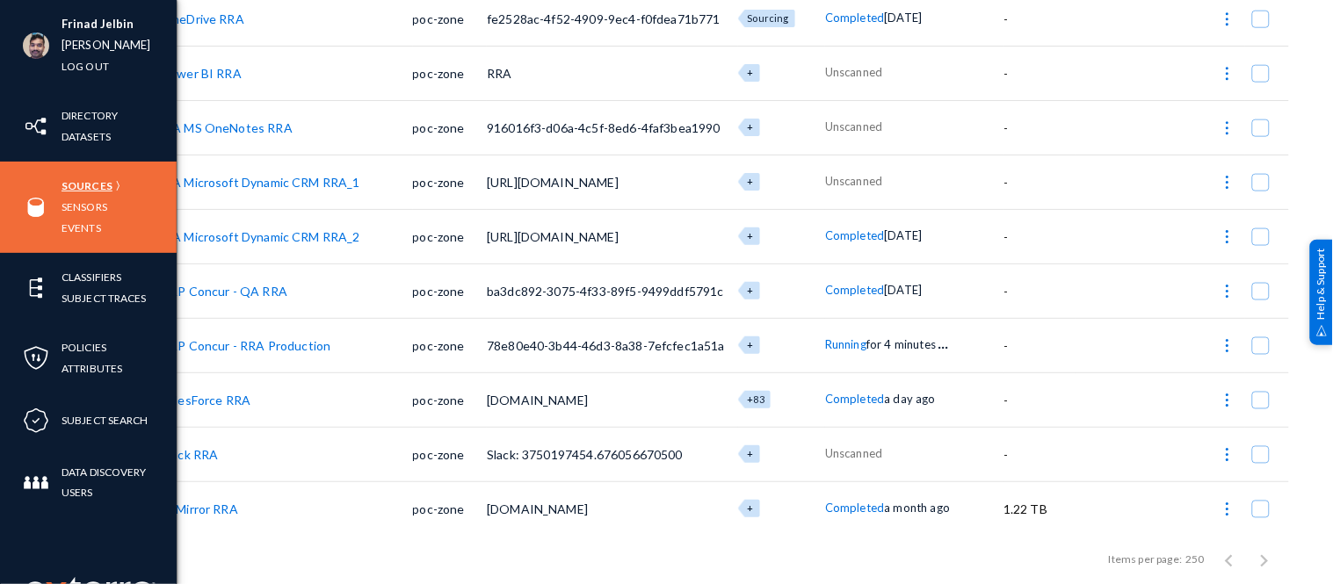
scroll to position [505, 0]
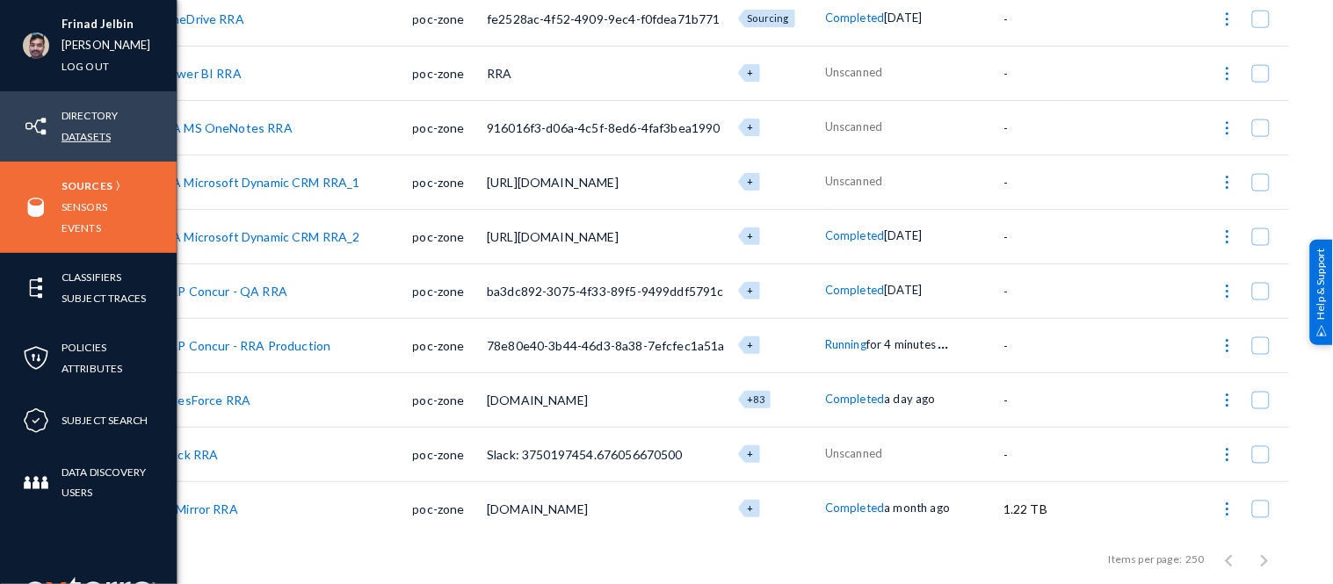
click at [89, 145] on link "Datasets" at bounding box center [86, 137] width 49 height 20
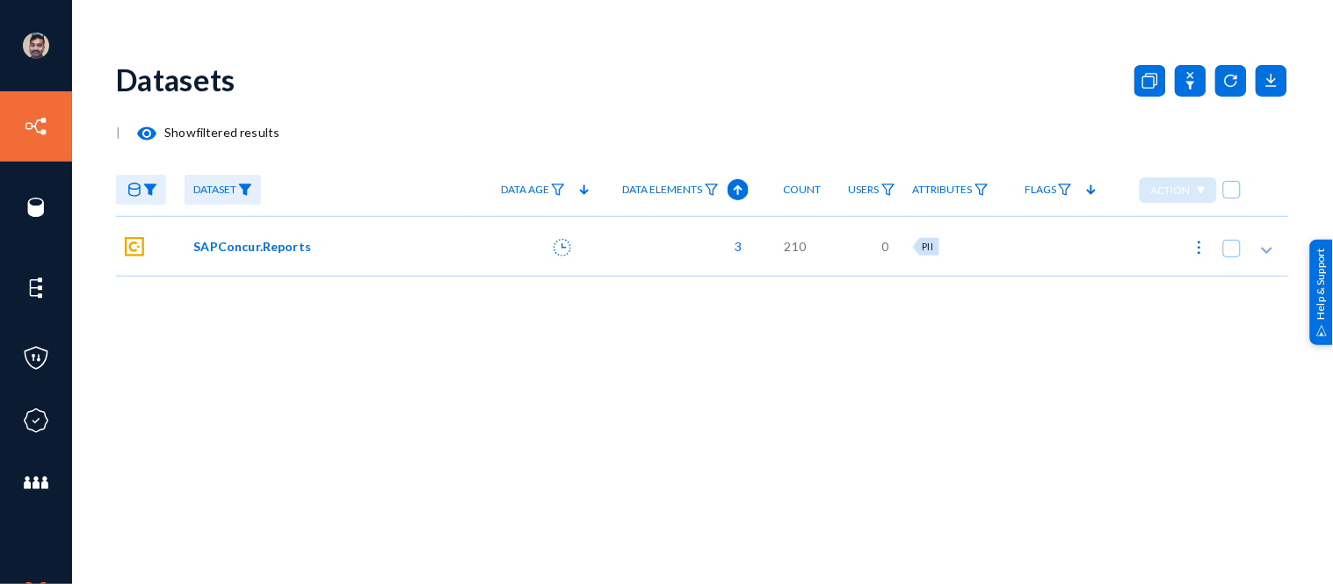
click at [274, 243] on span "SAPConcur.Reports" at bounding box center [252, 246] width 118 height 18
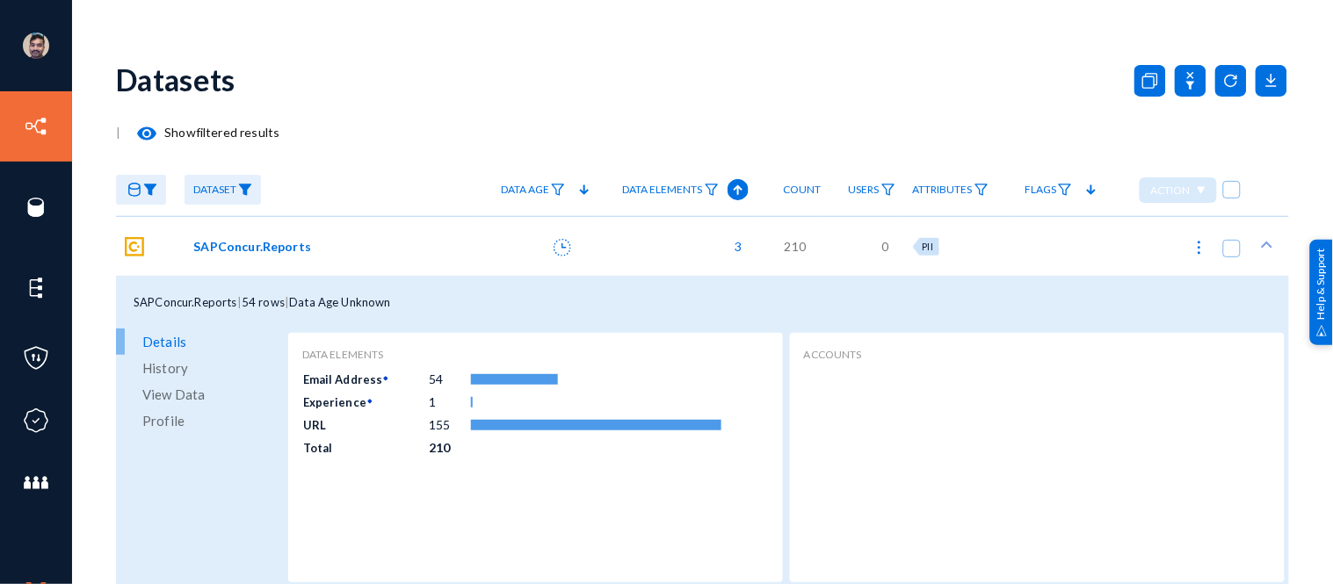
click at [156, 396] on span "View Data" at bounding box center [173, 394] width 62 height 26
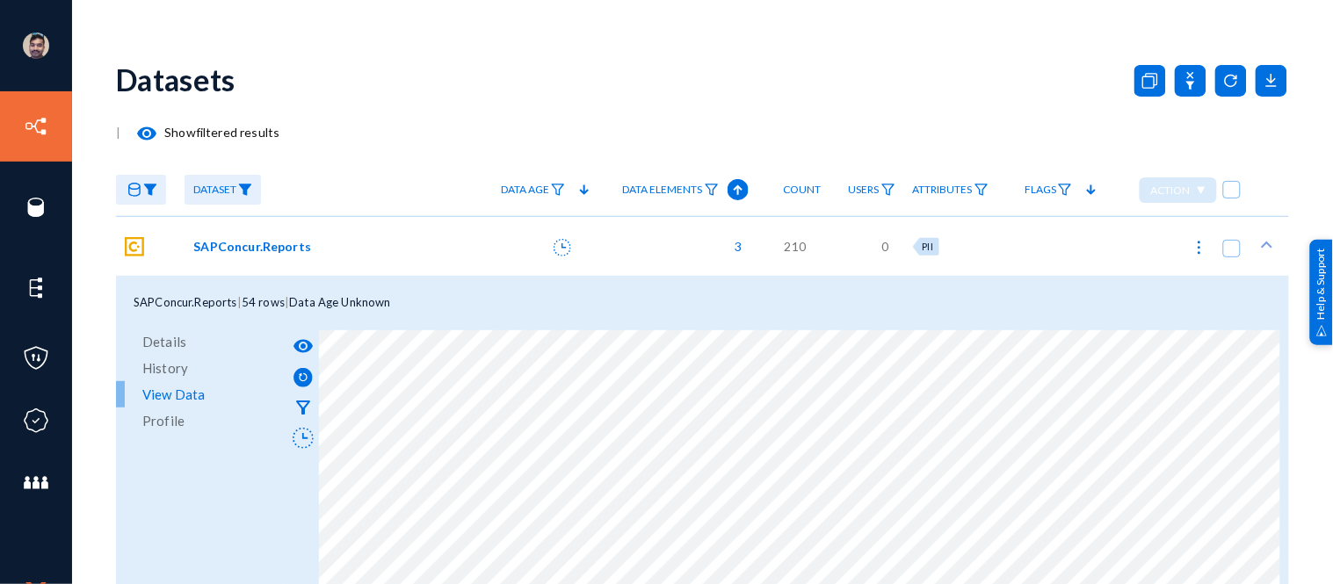
scroll to position [9, 0]
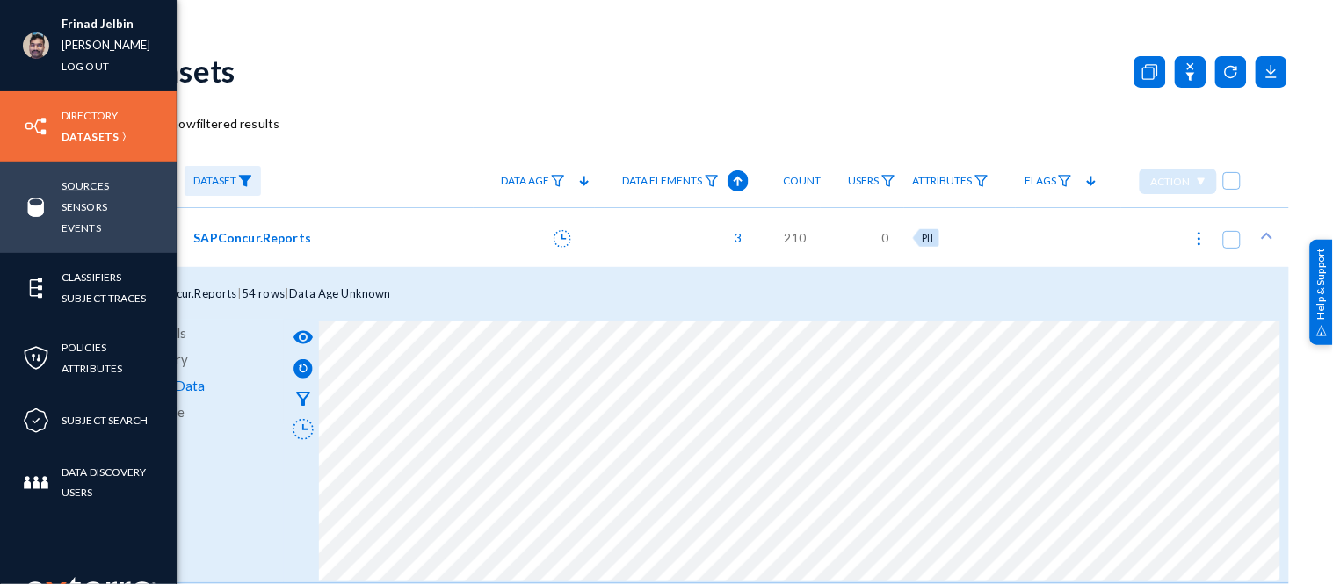
click at [72, 179] on link "Sources" at bounding box center [85, 186] width 47 height 20
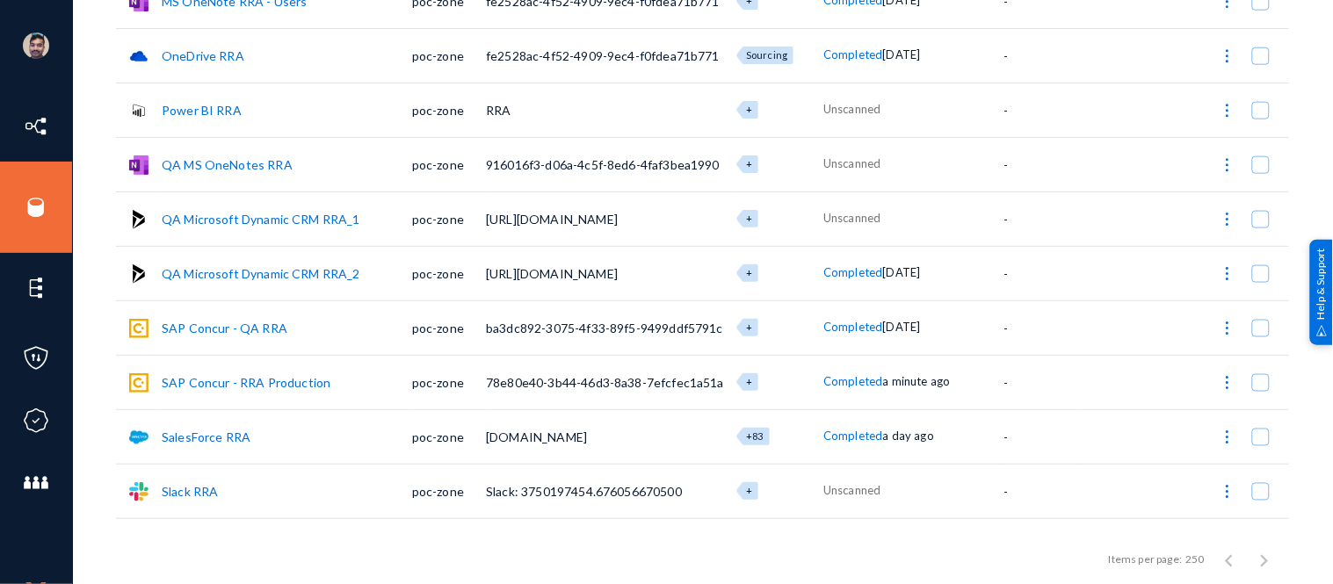
scroll to position [475, 0]
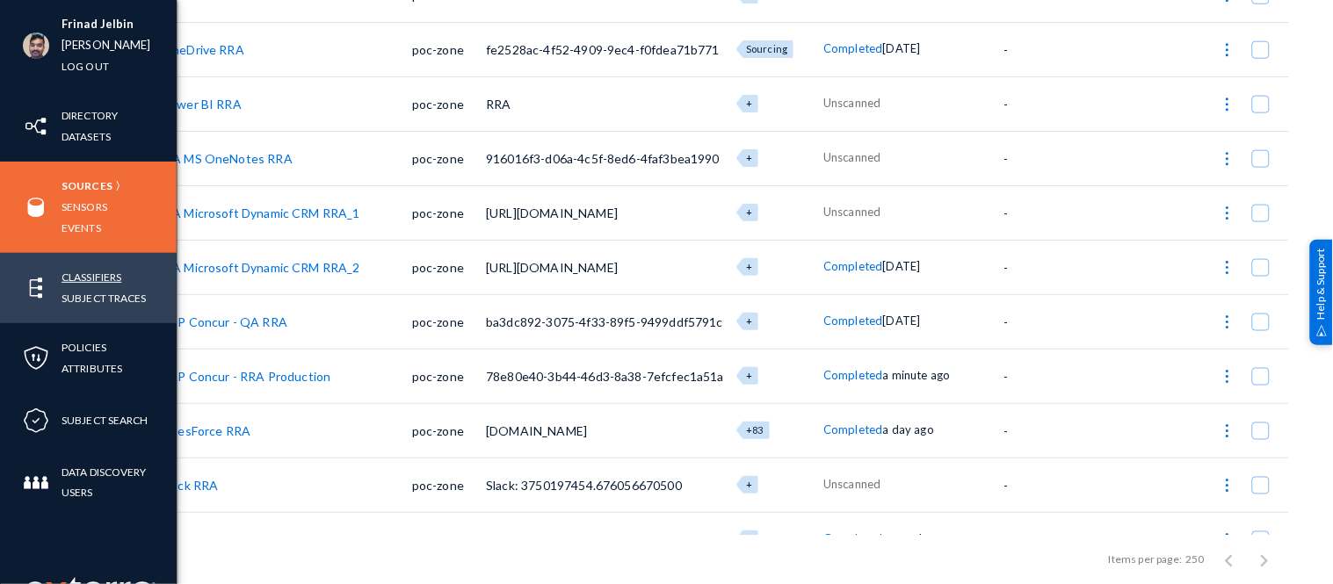
click at [103, 269] on link "Classifiers" at bounding box center [92, 277] width 60 height 20
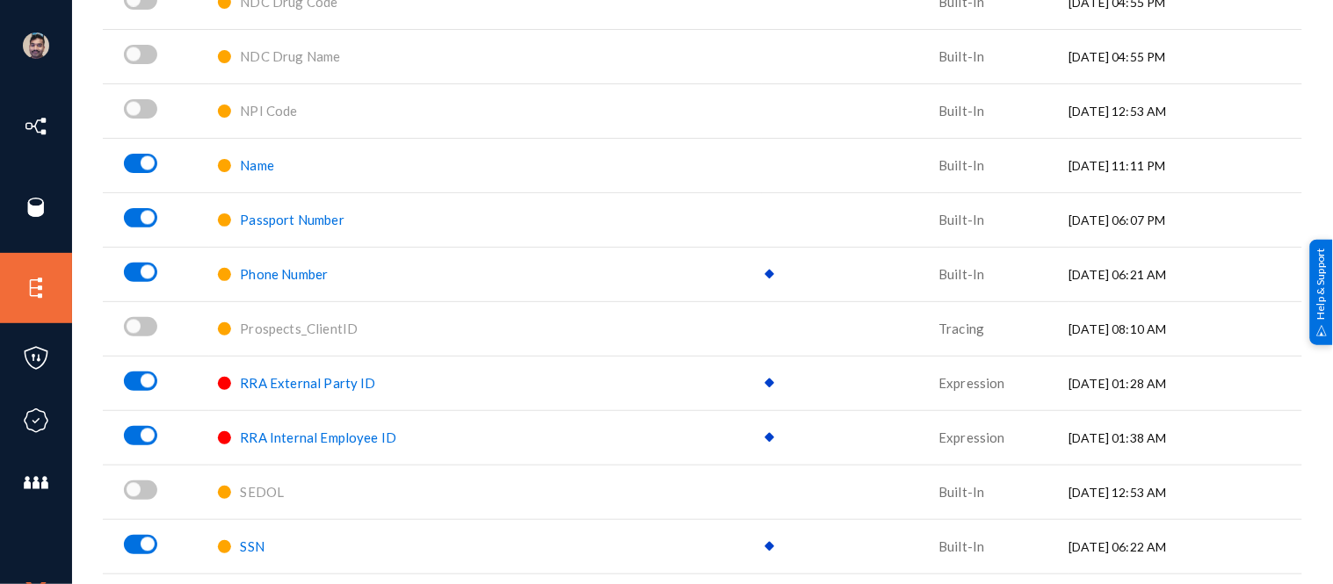
scroll to position [2430, 0]
click at [259, 165] on span "Name" at bounding box center [257, 164] width 34 height 16
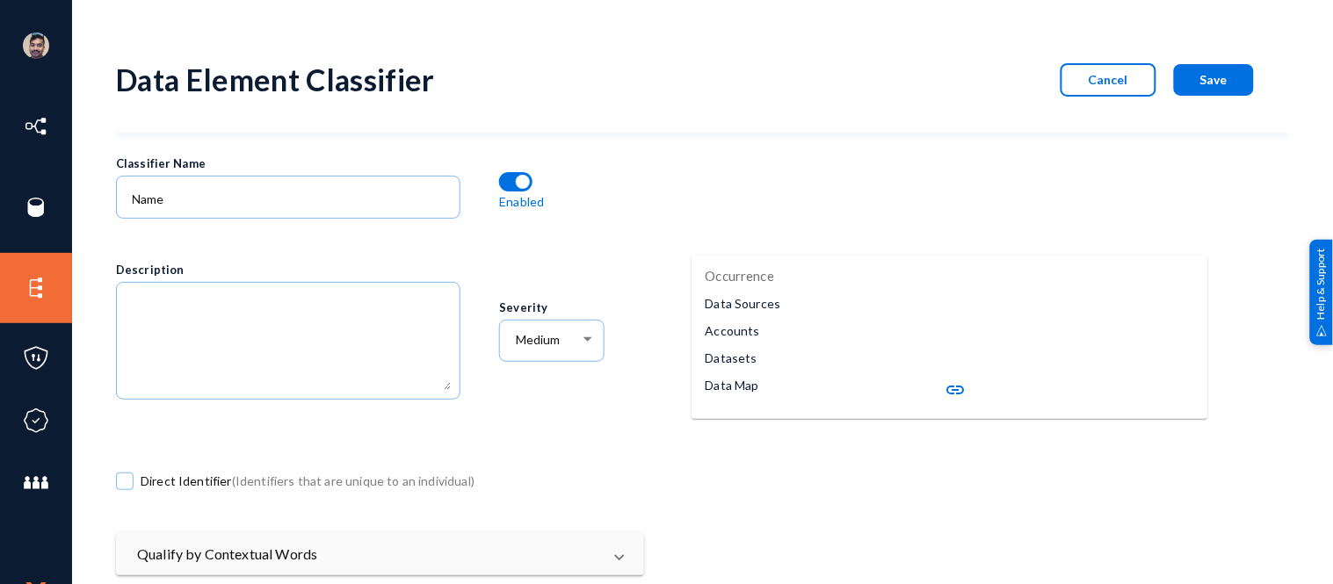
click at [946, 389] on mat-icon "link" at bounding box center [956, 390] width 21 height 21
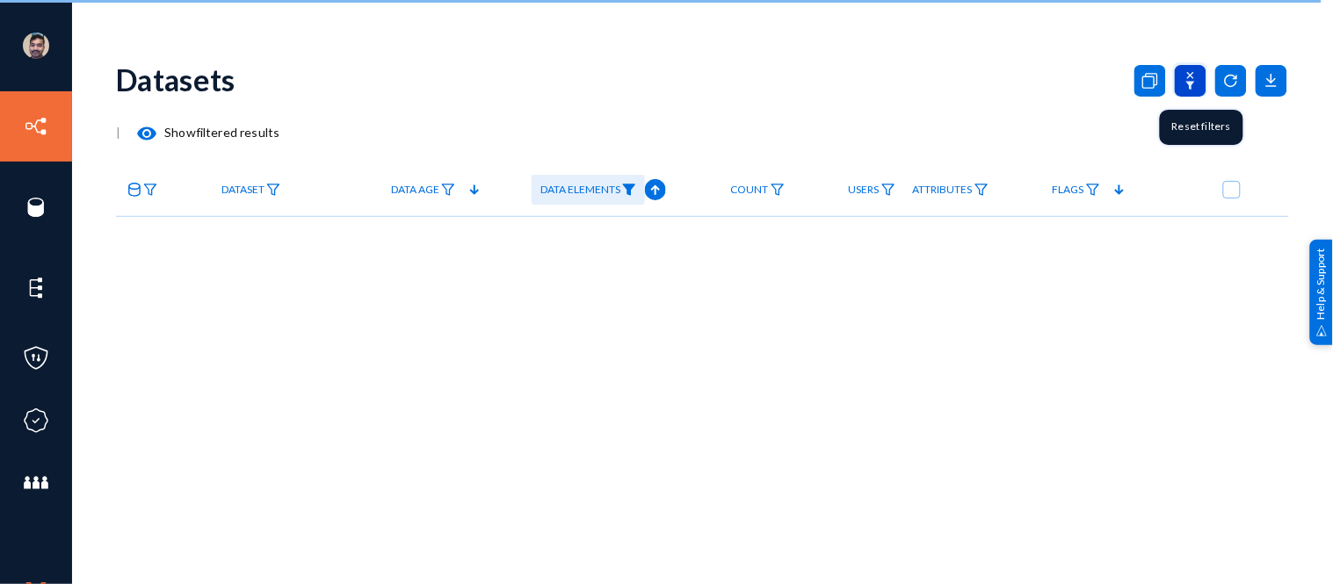
click at [1191, 83] on icon at bounding box center [1190, 81] width 9 height 18
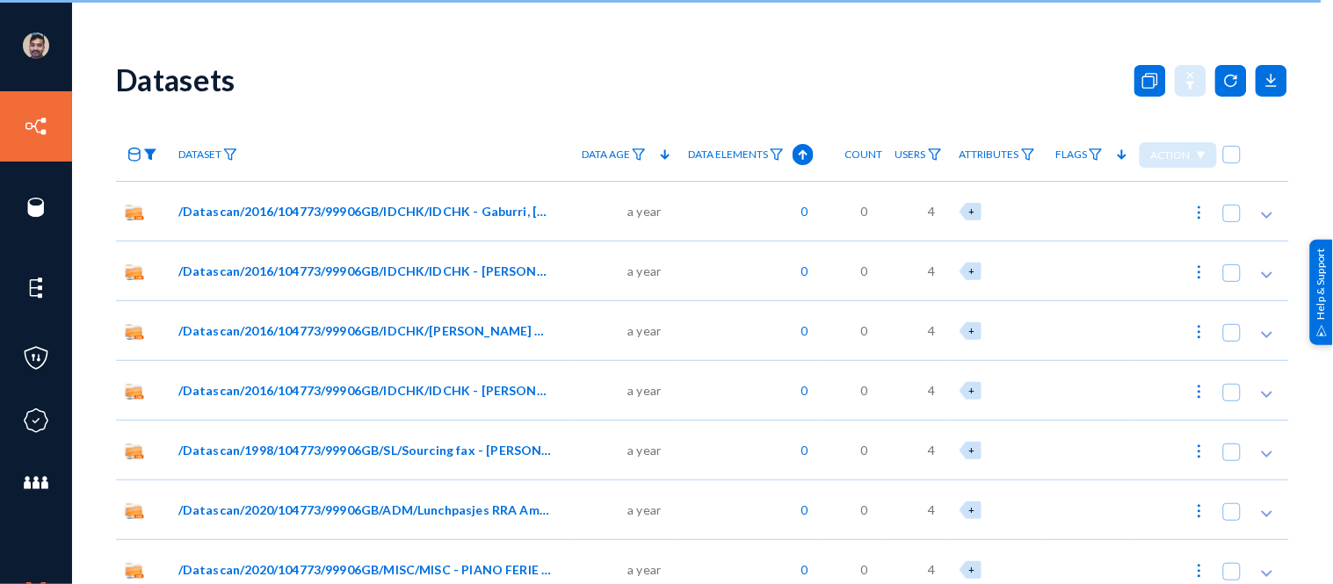
click at [148, 155] on img at bounding box center [150, 155] width 14 height 12
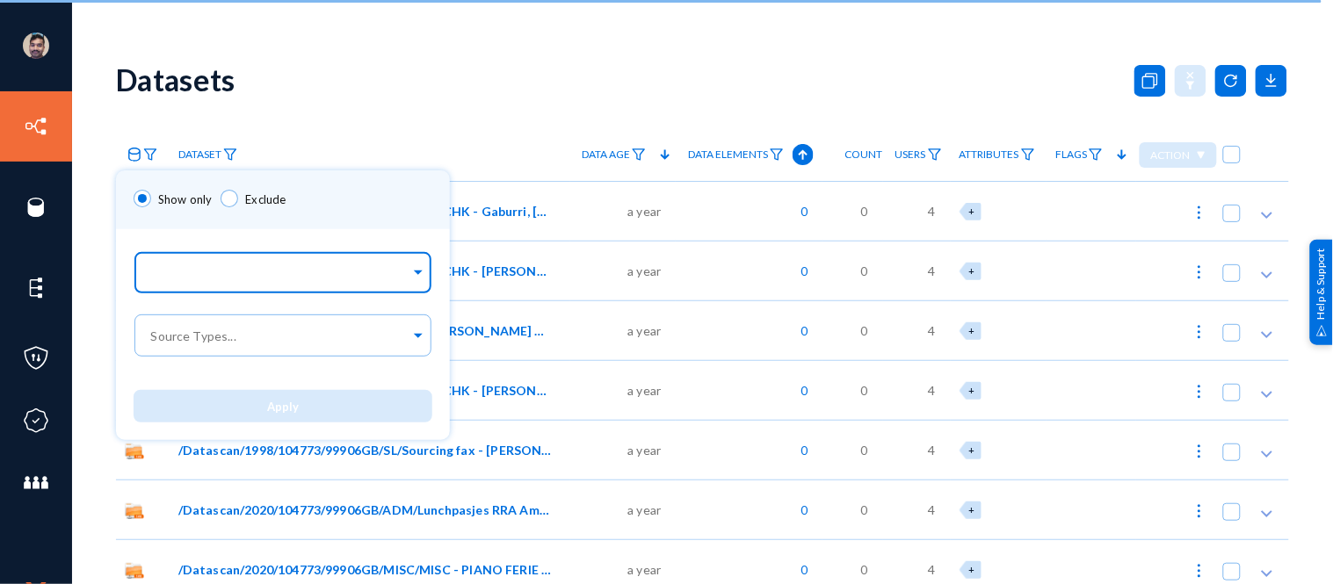
click at [207, 269] on input "text" at bounding box center [279, 275] width 263 height 17
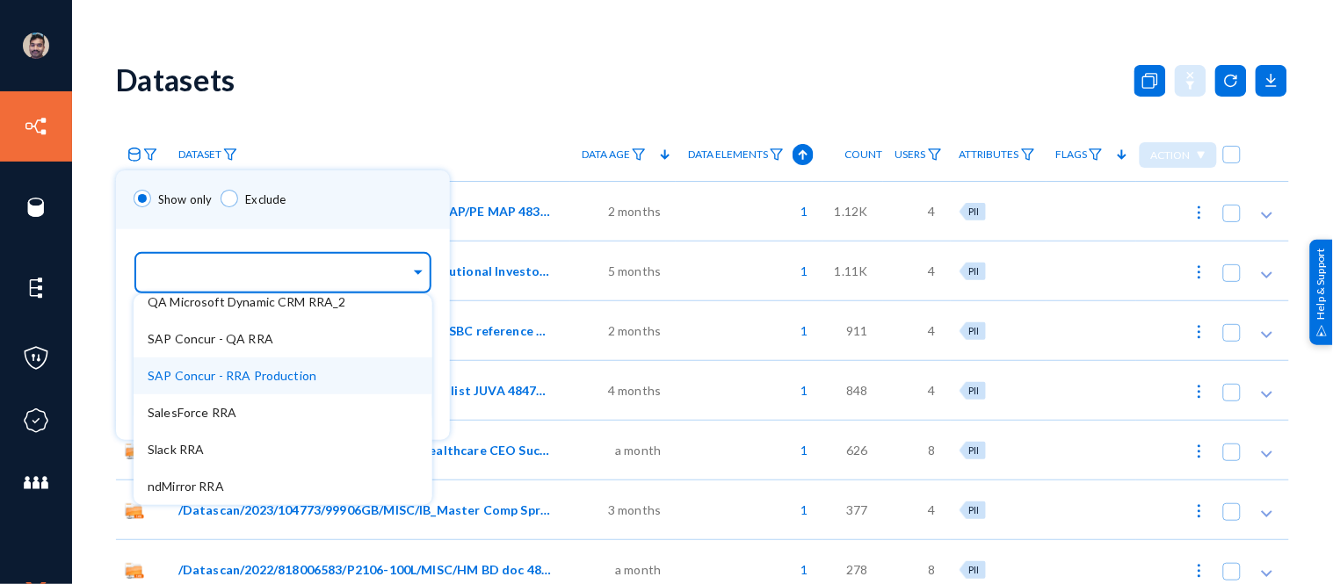
click at [238, 378] on span "SAP Concur - RRA Production" at bounding box center [232, 375] width 169 height 15
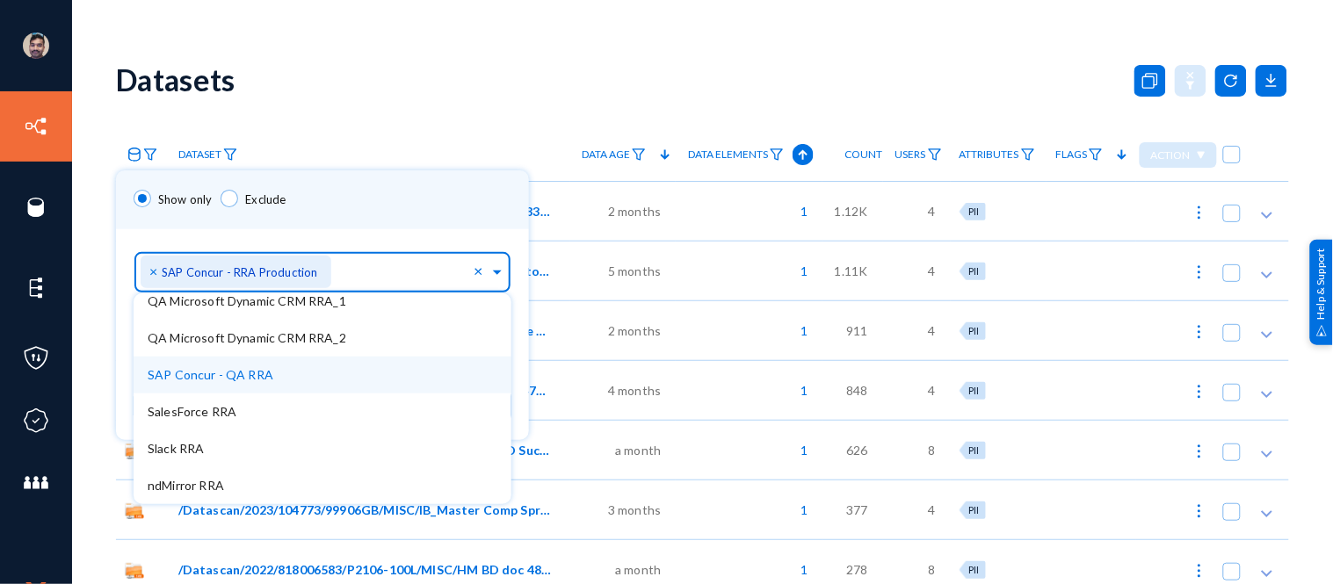
click at [366, 216] on div "Show only Exclude" at bounding box center [322, 199] width 413 height 59
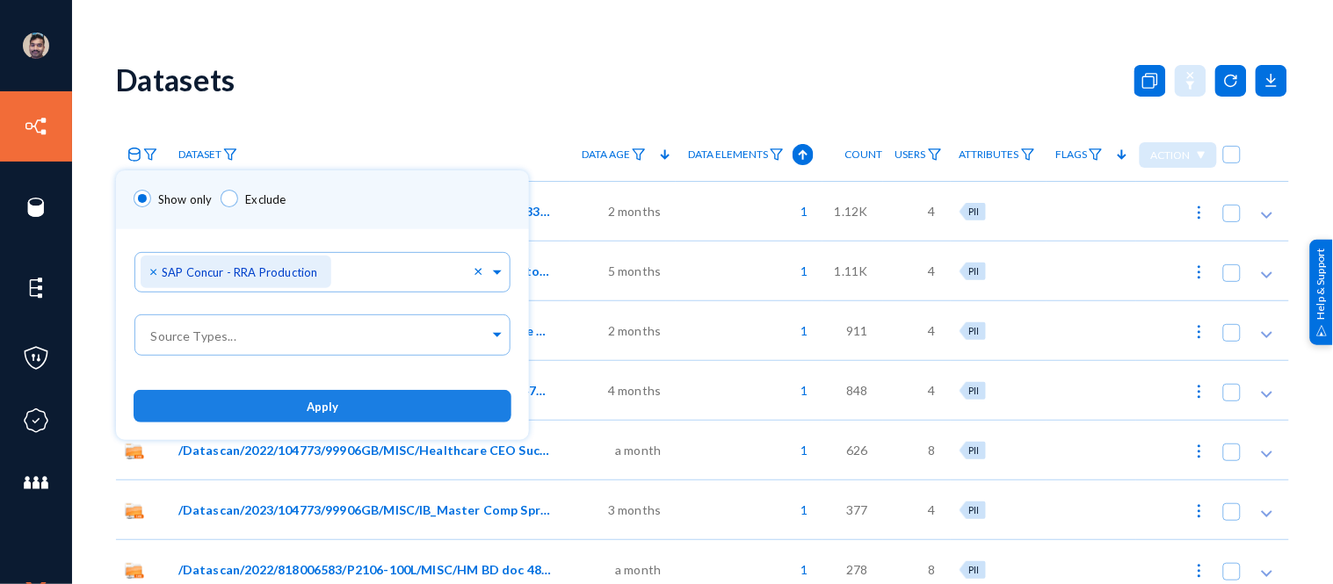
click at [341, 394] on button "Apply" at bounding box center [323, 406] width 378 height 33
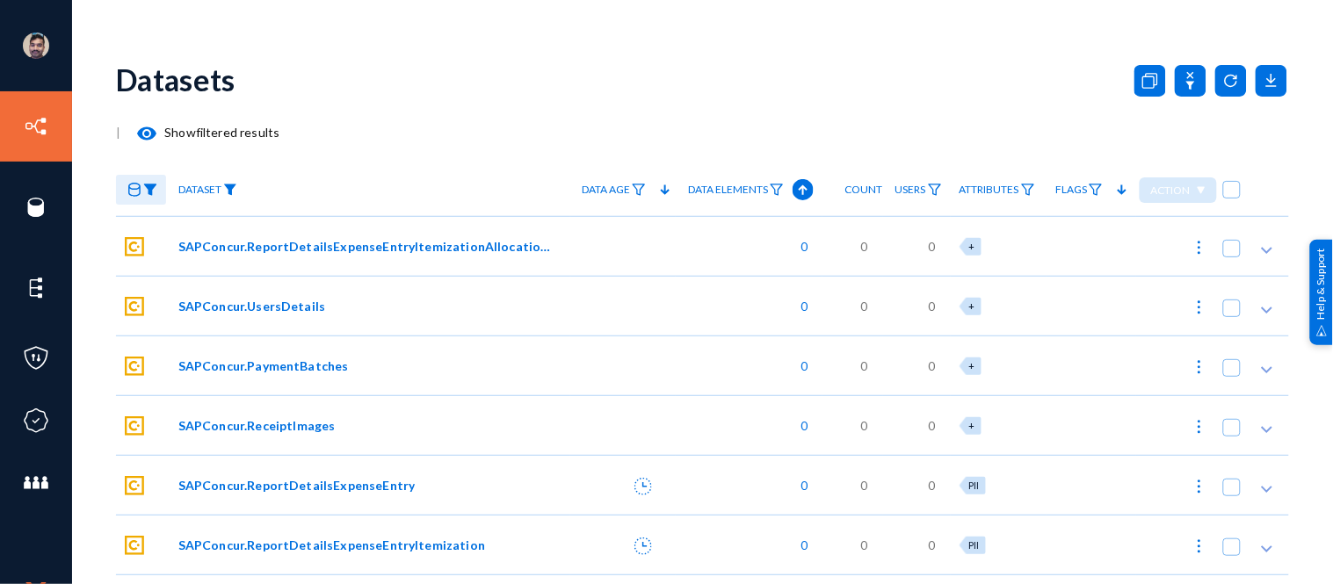
click at [232, 192] on img at bounding box center [230, 190] width 14 height 12
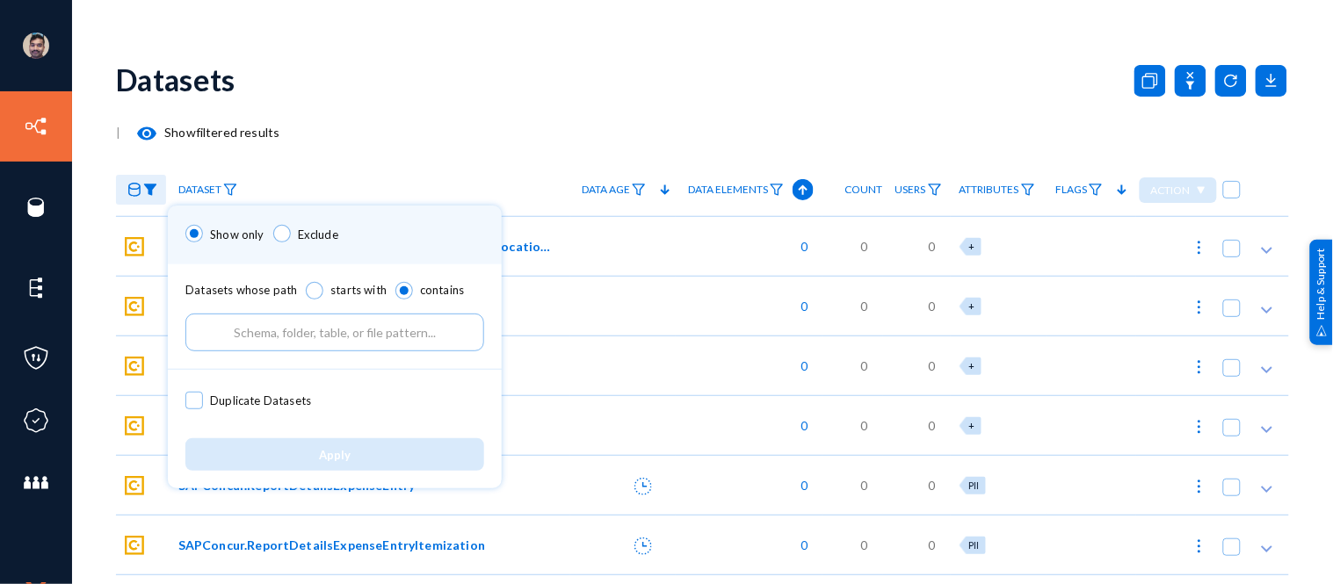
click at [275, 322] on input "text" at bounding box center [334, 333] width 299 height 38
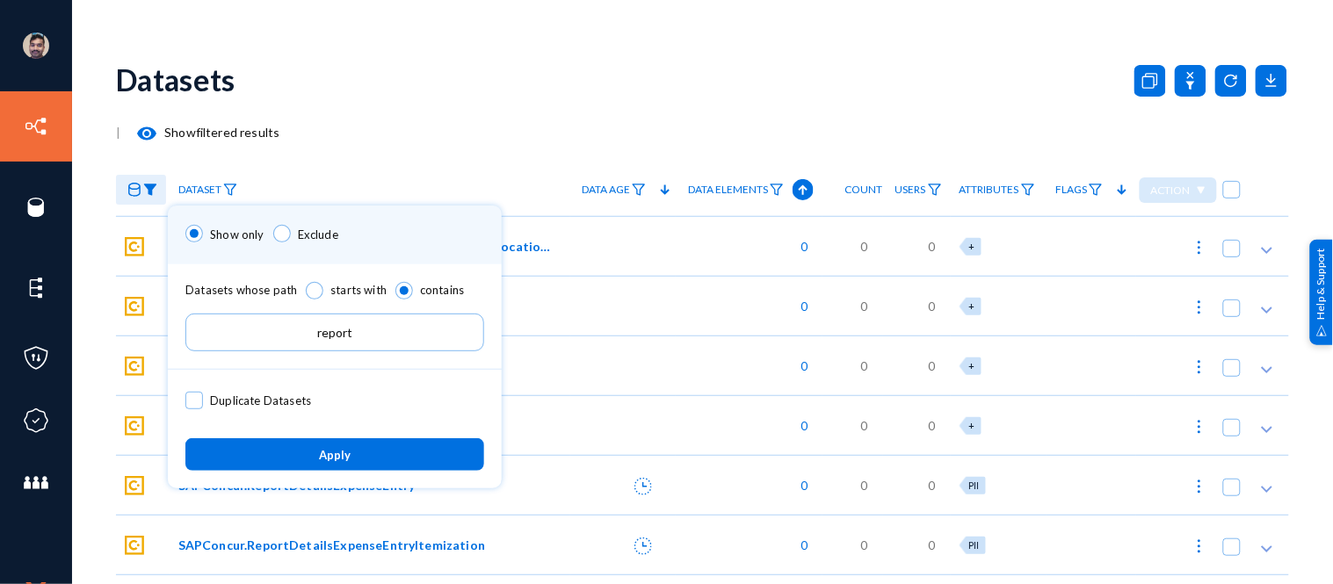
type input "report"
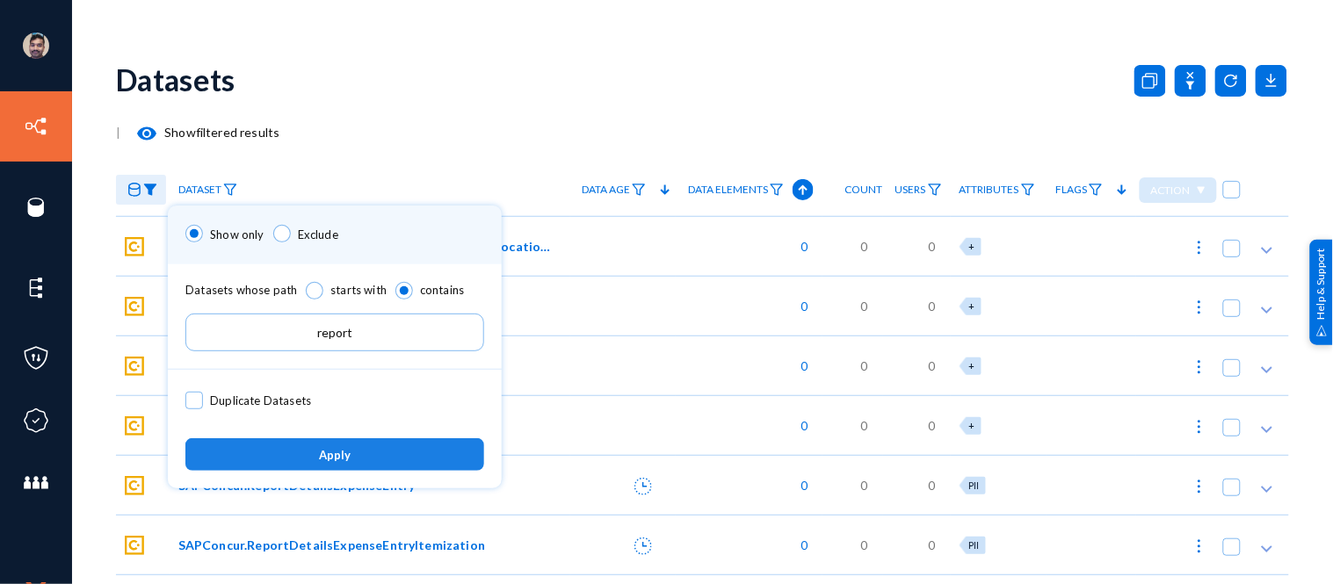
click at [291, 455] on button "Apply" at bounding box center [334, 454] width 299 height 33
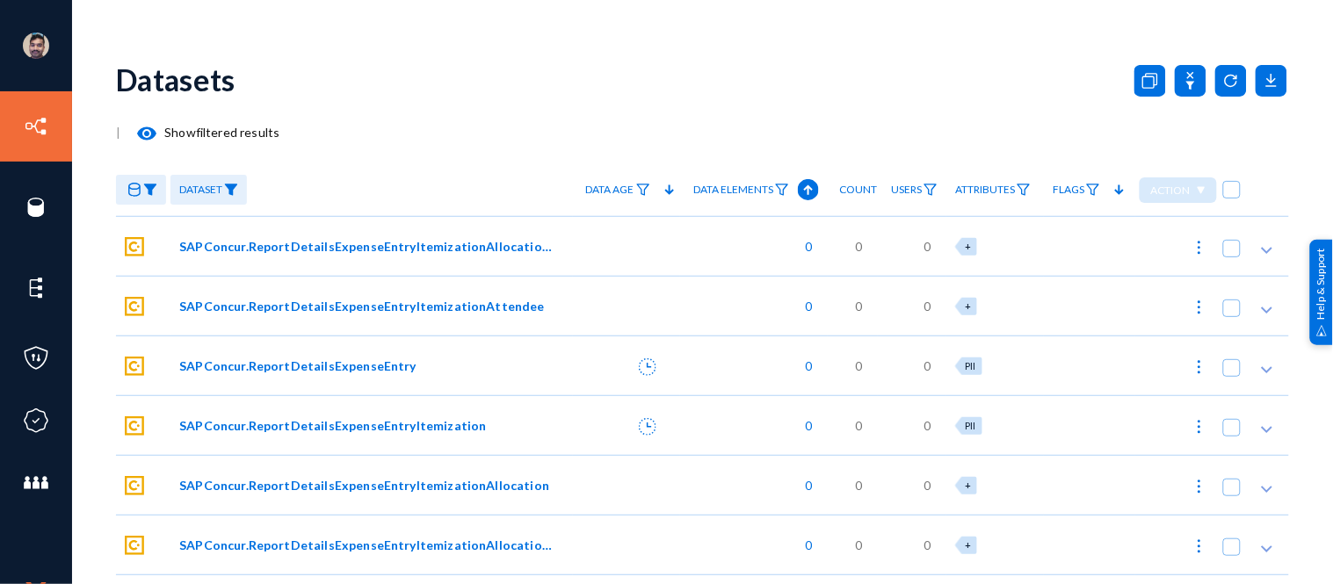
scroll to position [170, 0]
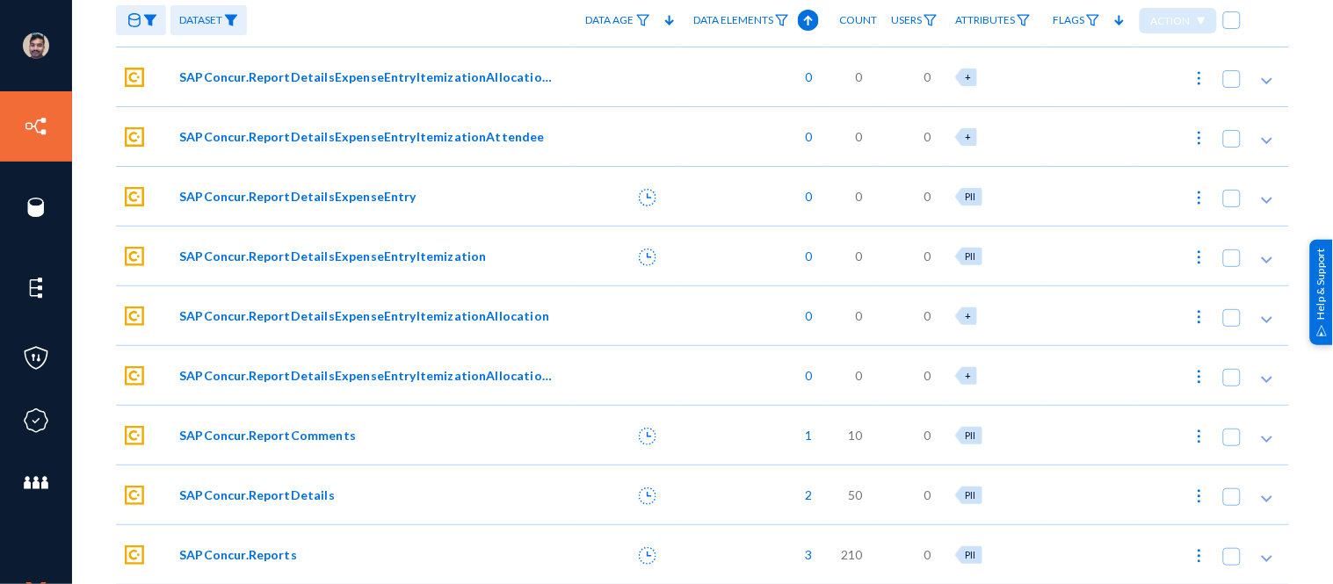
click at [248, 548] on span "SAPConcur.Reports" at bounding box center [238, 555] width 118 height 18
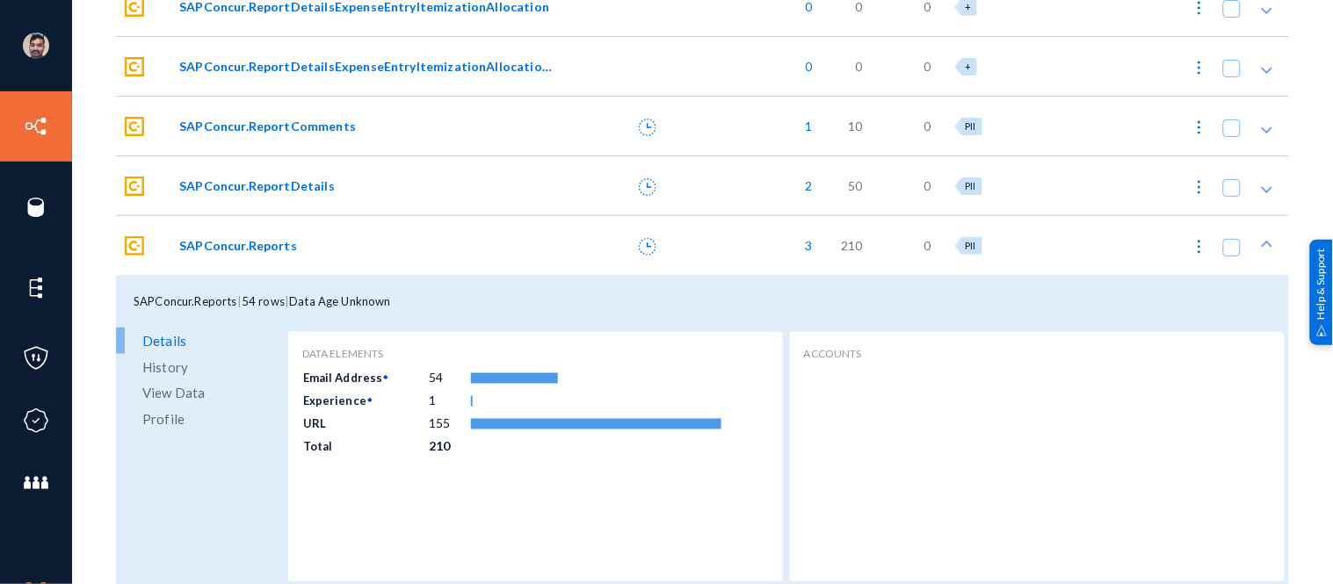
scroll to position [486, 0]
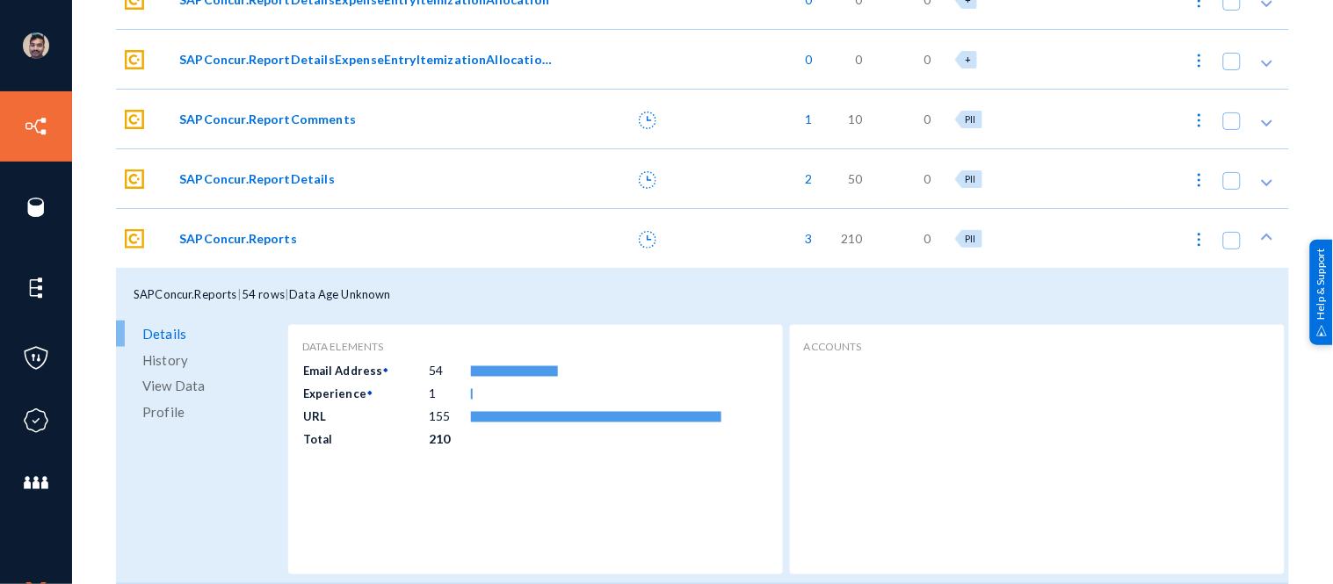
click at [173, 384] on span "View Data" at bounding box center [173, 386] width 62 height 26
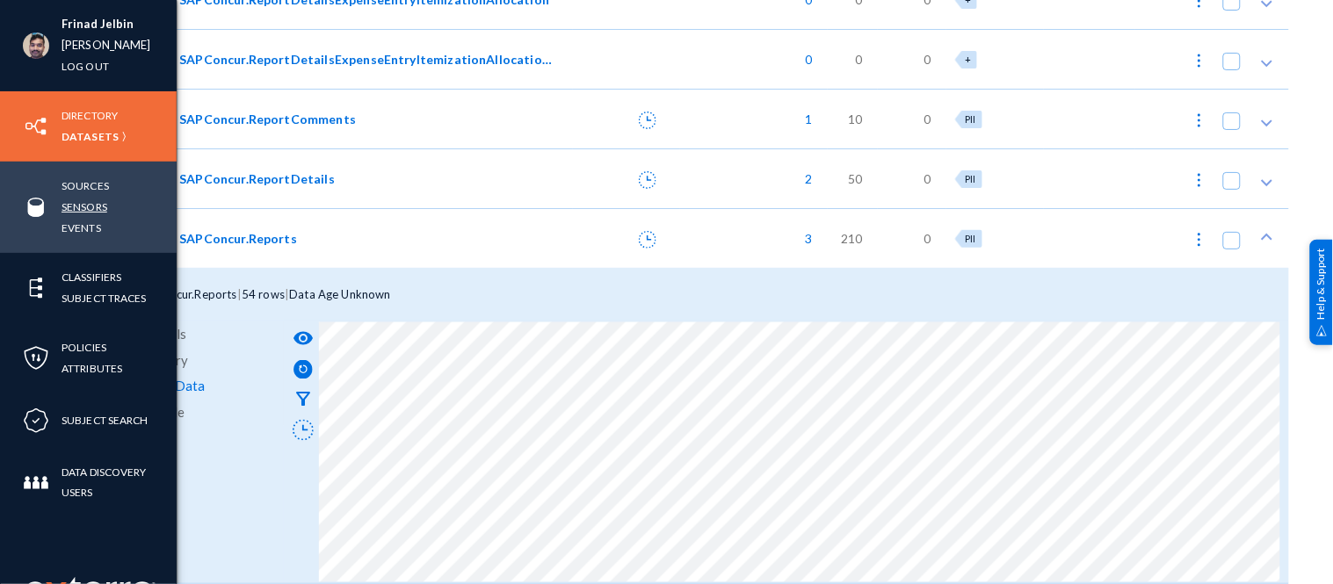
click at [89, 202] on link "Sensors" at bounding box center [85, 207] width 46 height 20
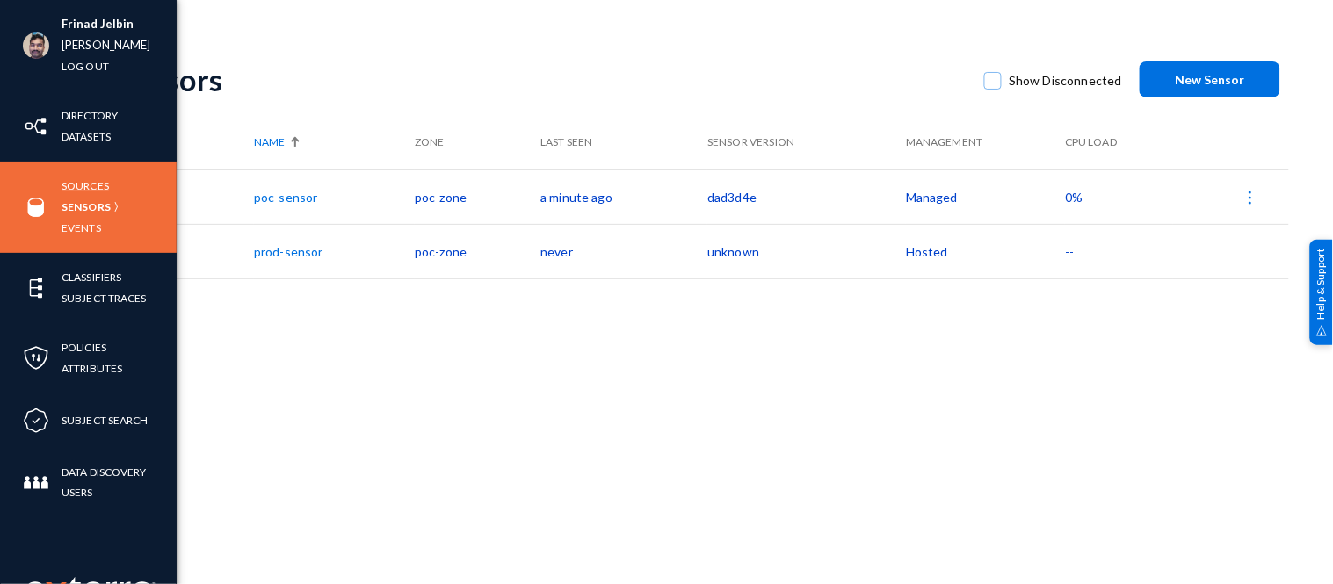
click at [91, 189] on link "Sources" at bounding box center [85, 186] width 47 height 20
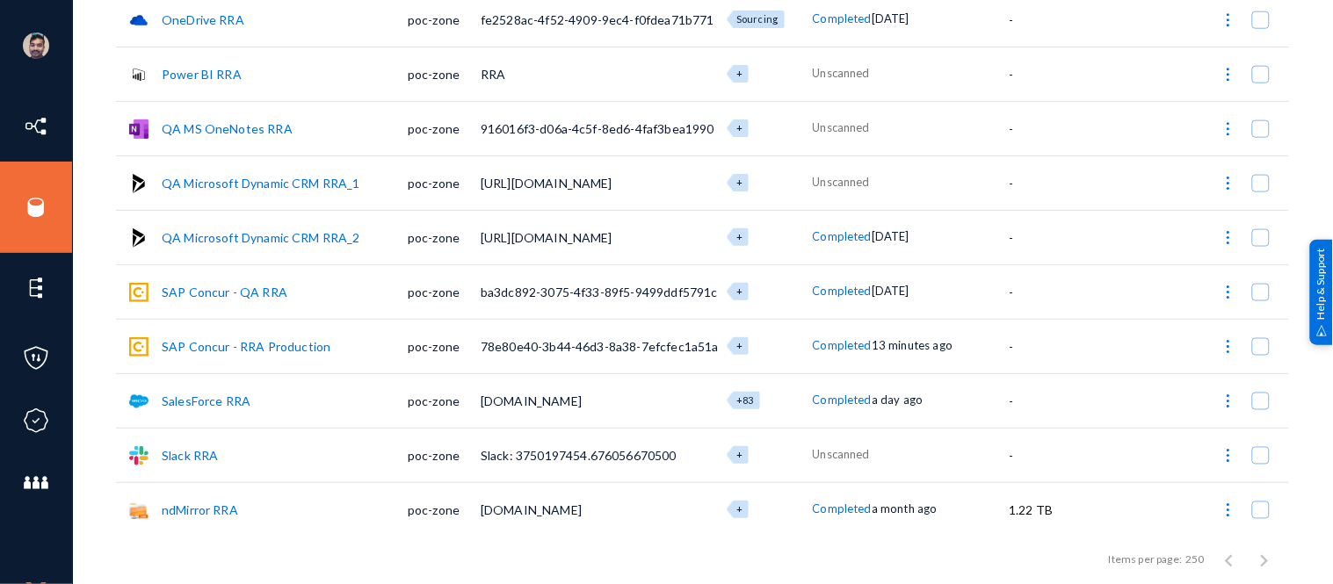
scroll to position [505, 0]
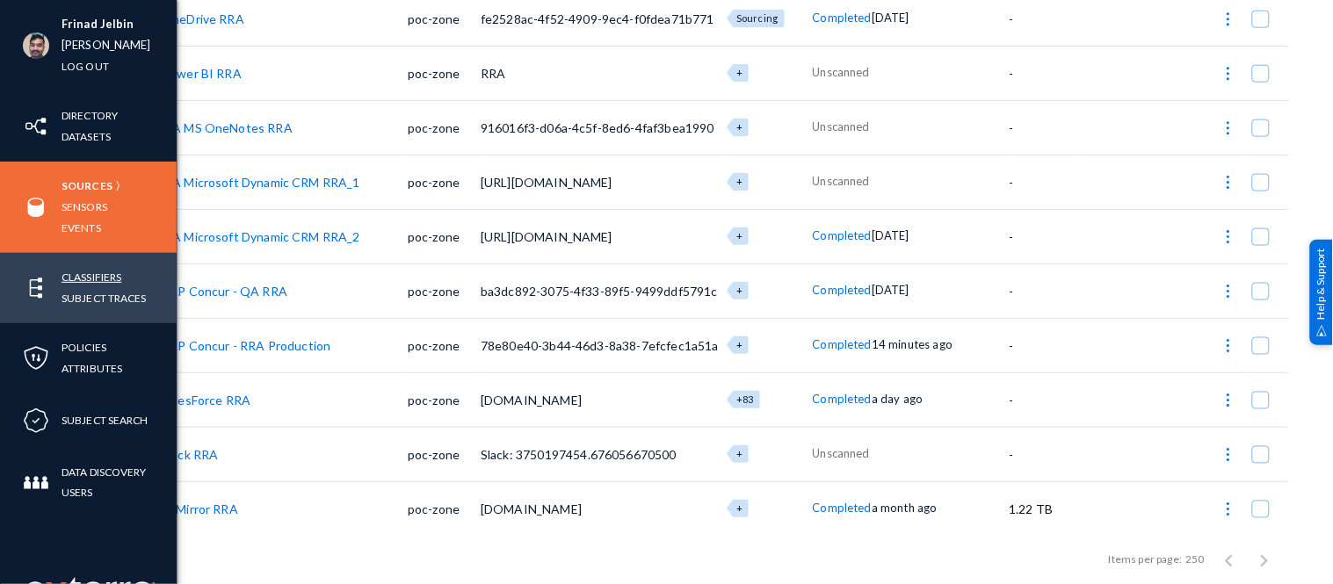
click at [83, 275] on link "Classifiers" at bounding box center [92, 277] width 60 height 20
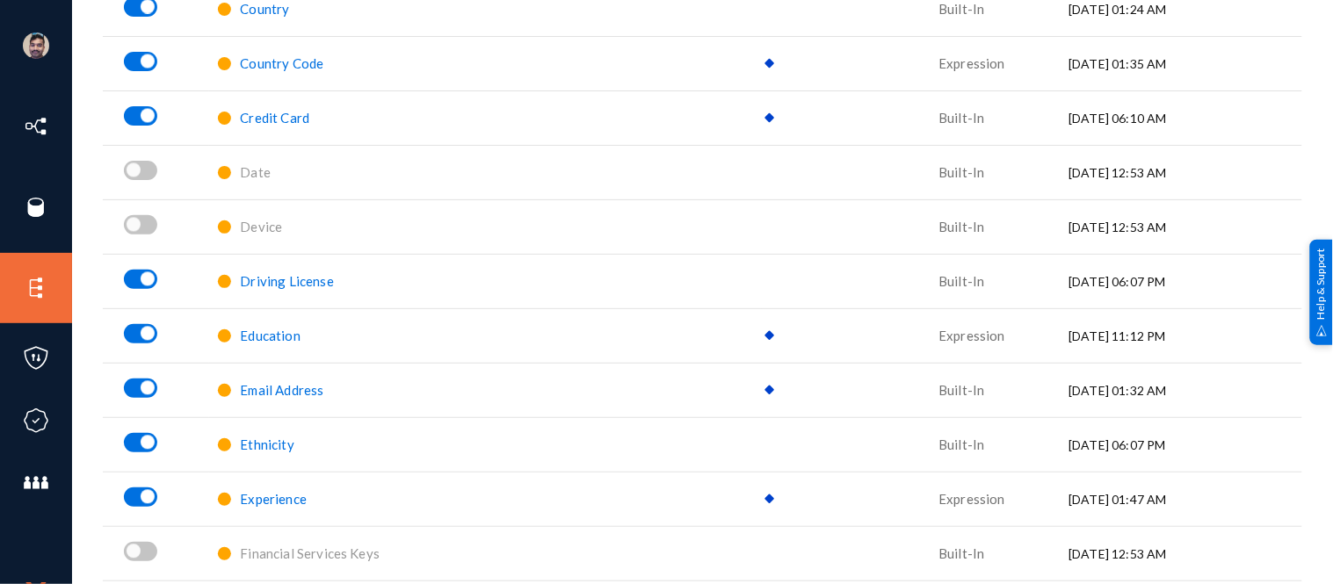
scroll to position [789, 0]
click at [259, 120] on span "Credit Card" at bounding box center [274, 116] width 69 height 16
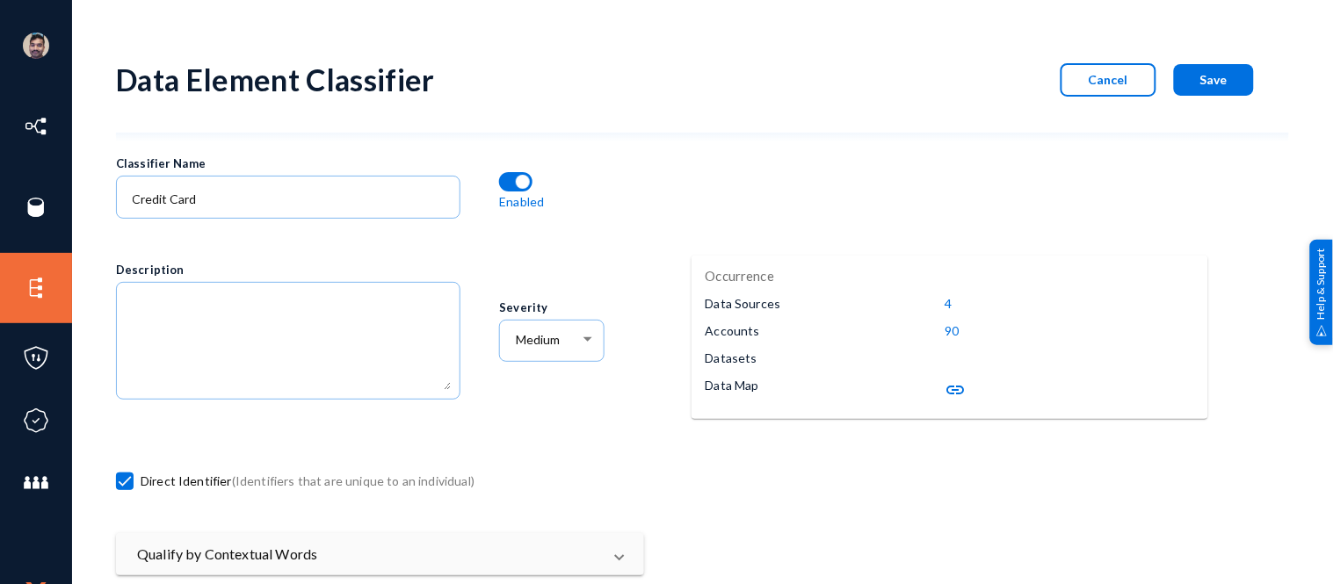
click at [1077, 83] on button "Cancel" at bounding box center [1109, 79] width 96 height 33
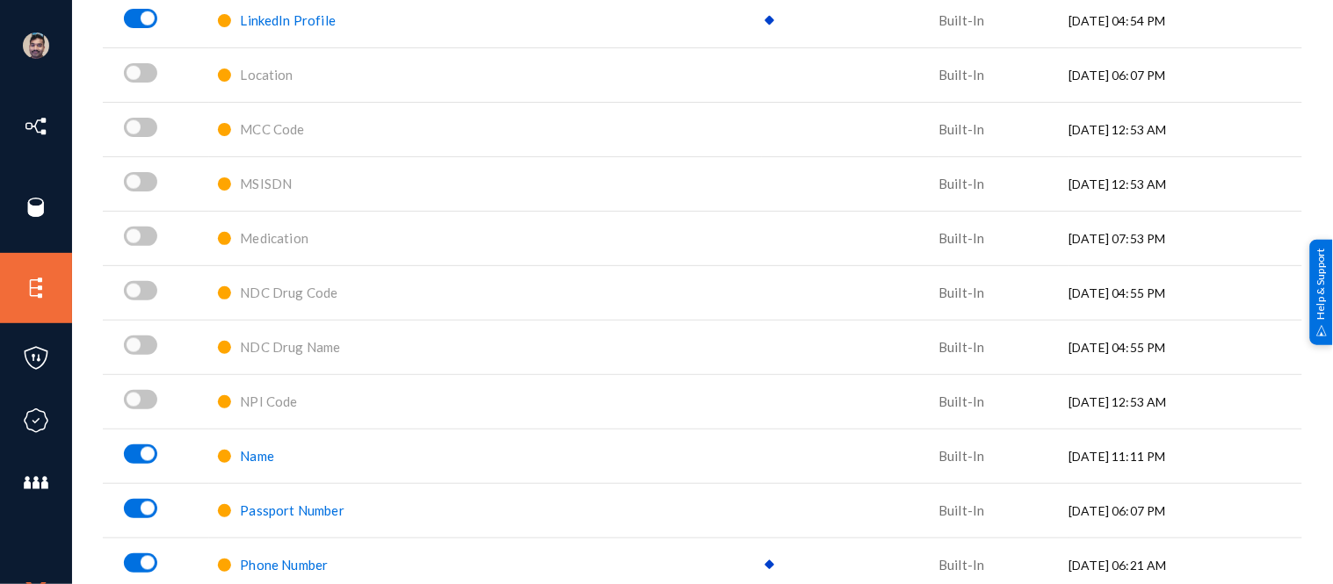
scroll to position [2315, 0]
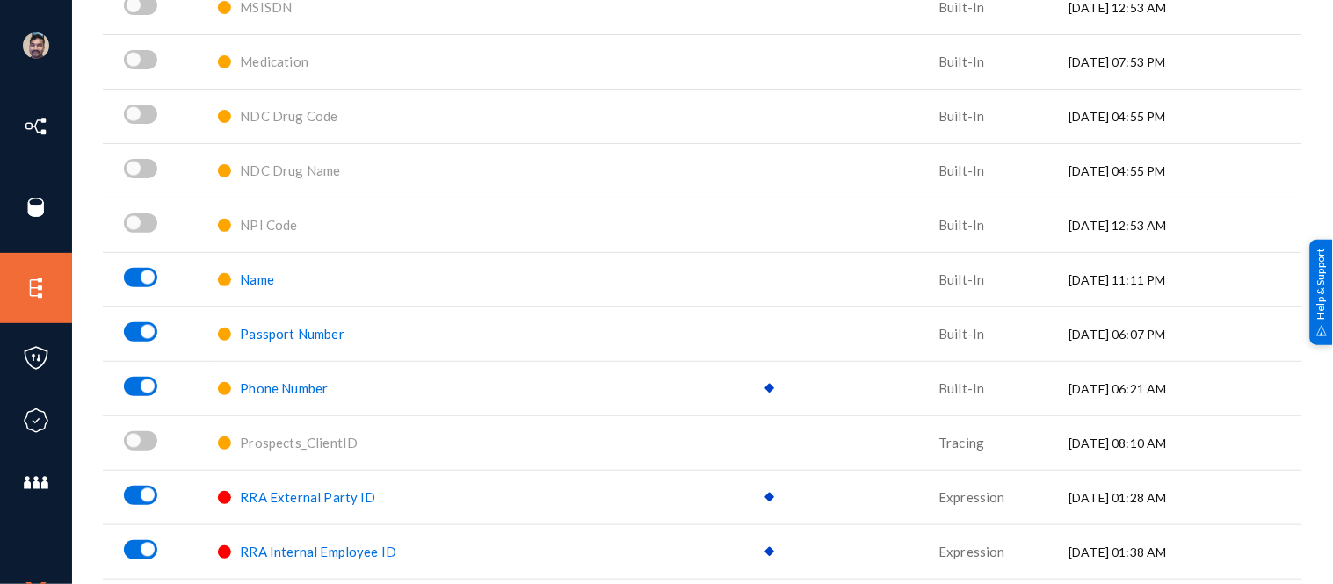
click at [252, 282] on span "Name" at bounding box center [257, 280] width 34 height 16
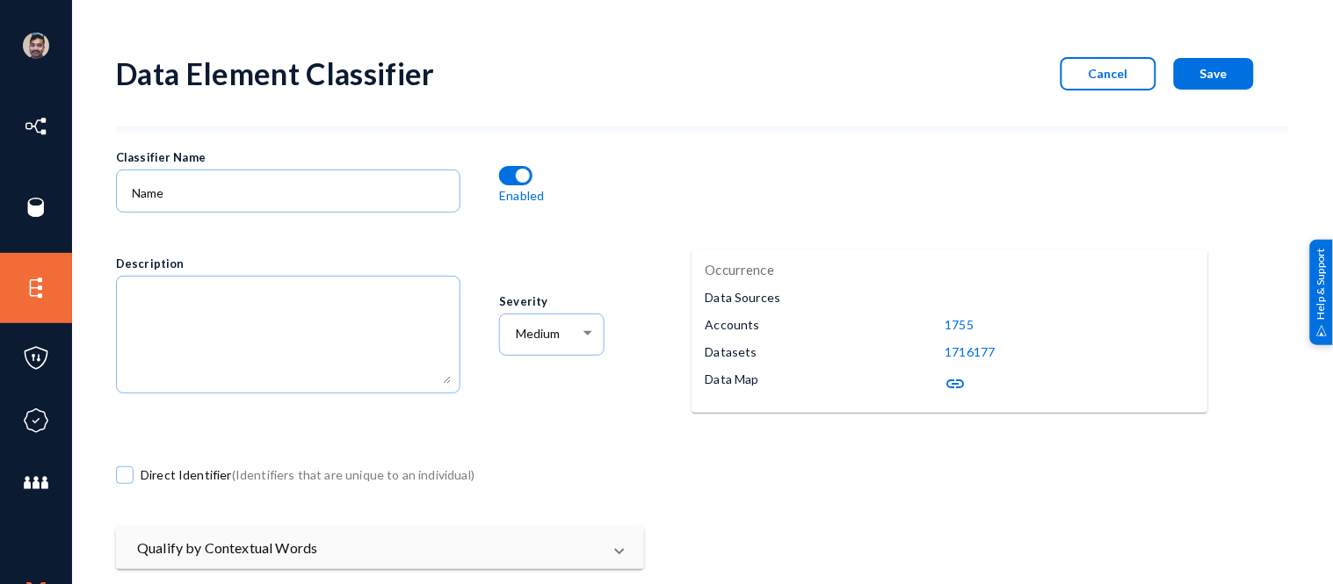
scroll to position [5, 0]
click at [951, 379] on mat-icon "link" at bounding box center [956, 384] width 21 height 21
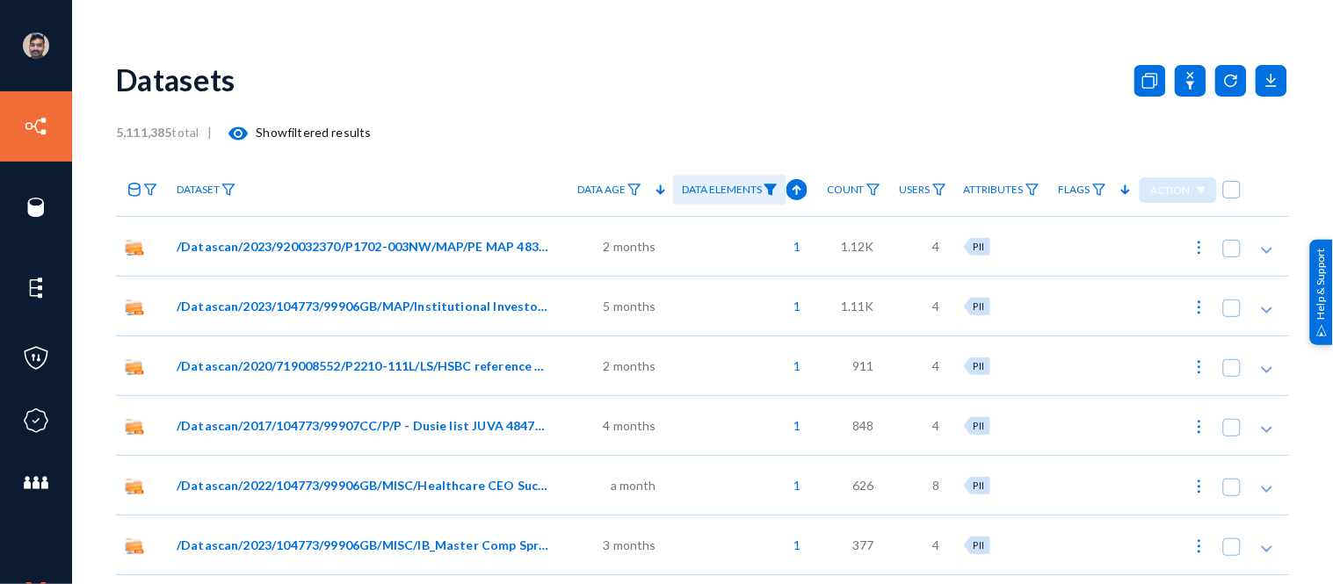
click at [243, 132] on mat-icon "visibility" at bounding box center [238, 133] width 21 height 21
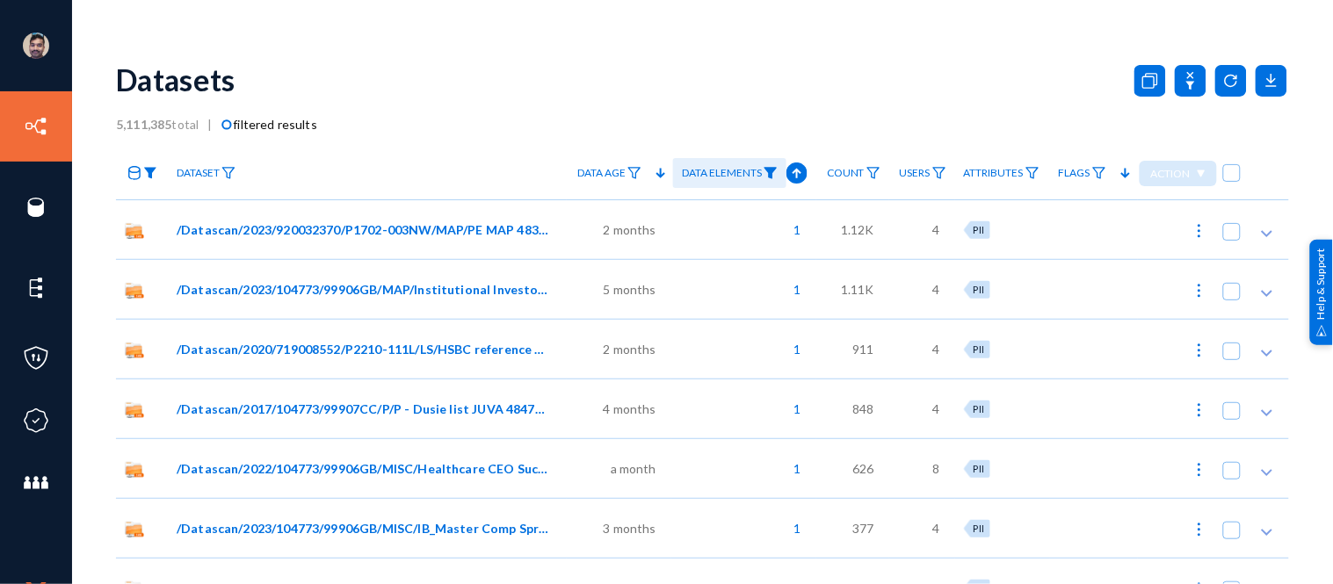
click at [150, 170] on img at bounding box center [150, 173] width 14 height 12
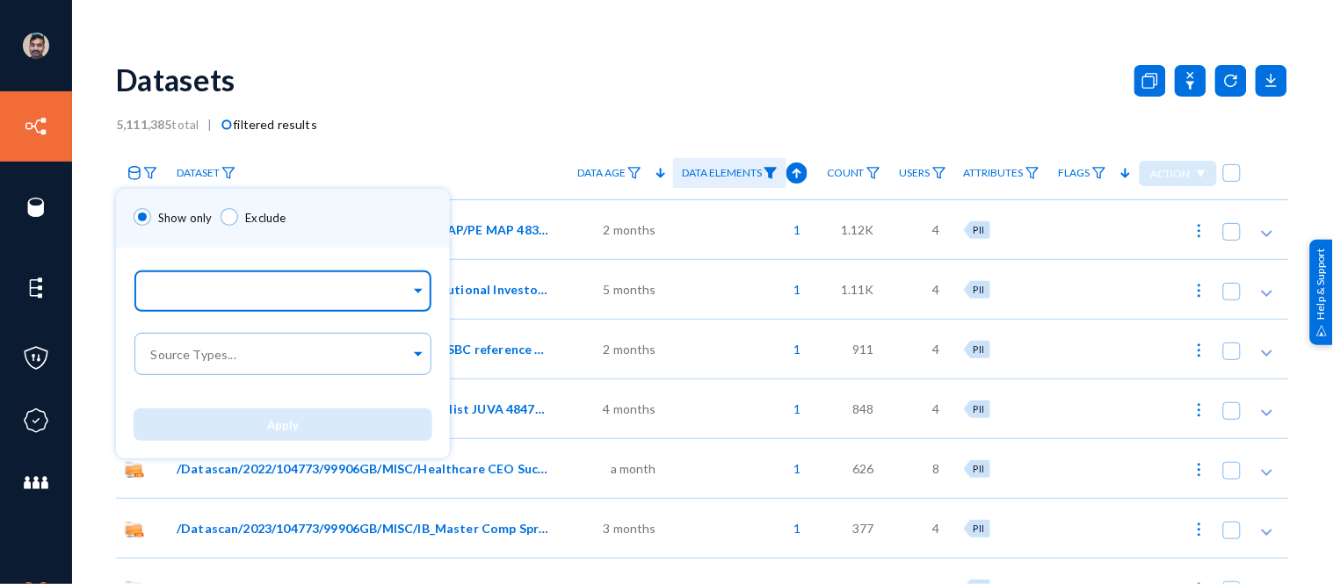
click at [185, 286] on input "text" at bounding box center [279, 294] width 263 height 17
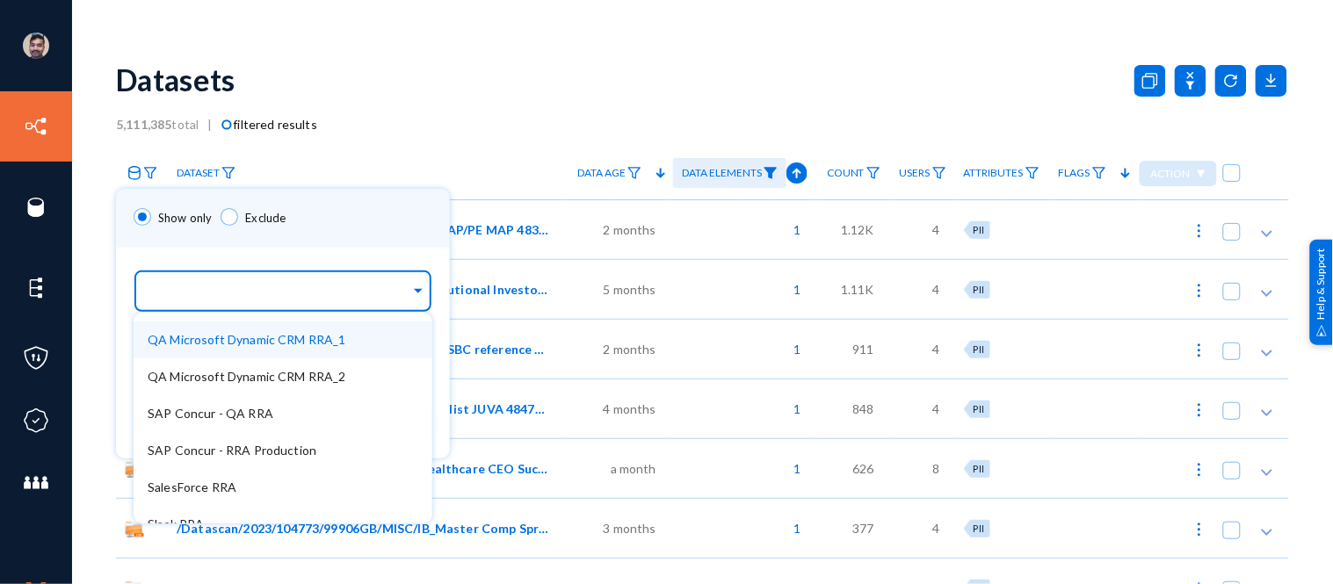
scroll to position [380, 0]
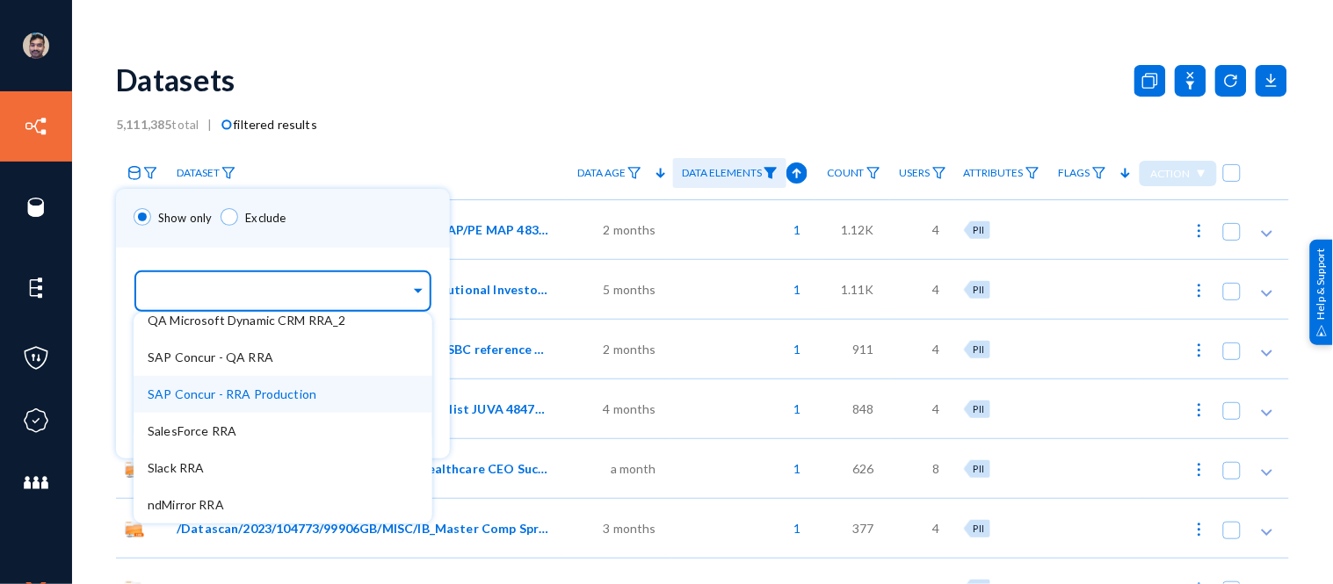
click at [190, 392] on span "SAP Concur - RRA Production" at bounding box center [232, 394] width 169 height 15
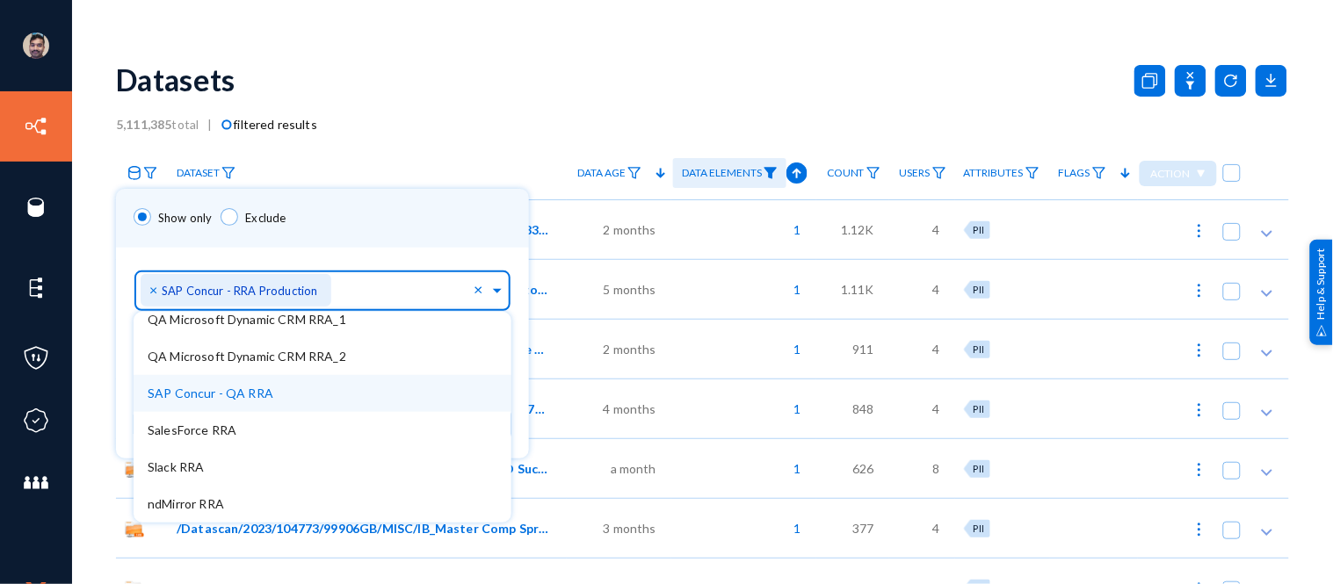
scroll to position [343, 0]
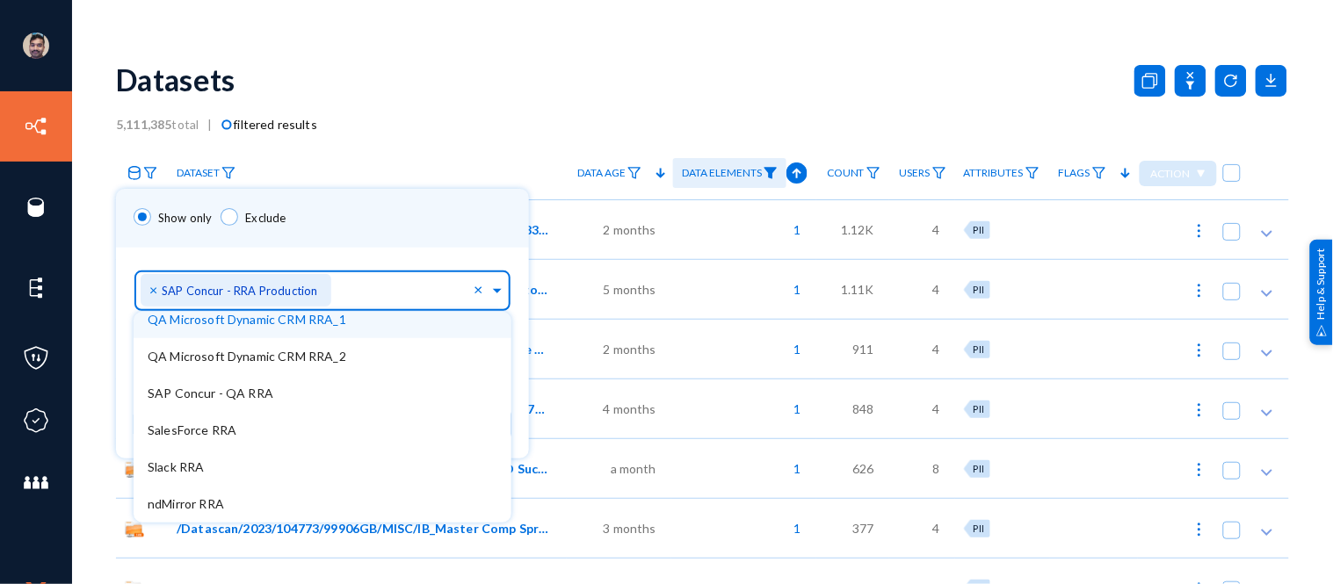
click at [352, 225] on div "Show only Exclude" at bounding box center [322, 218] width 413 height 59
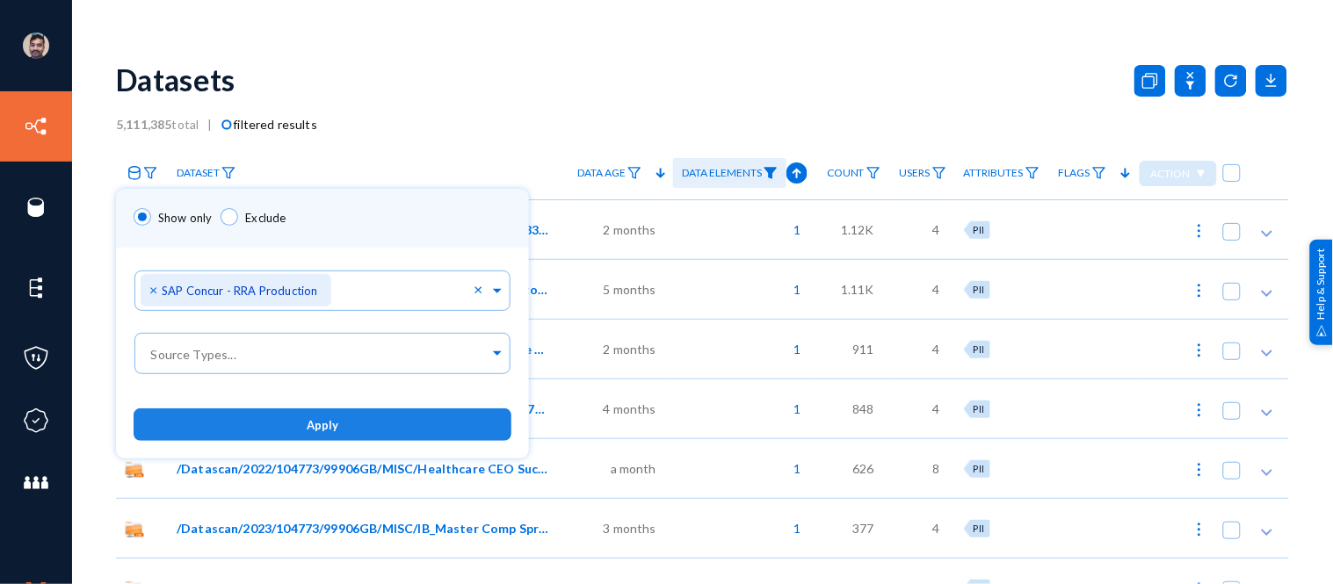
click at [322, 423] on span "Apply" at bounding box center [323, 425] width 32 height 14
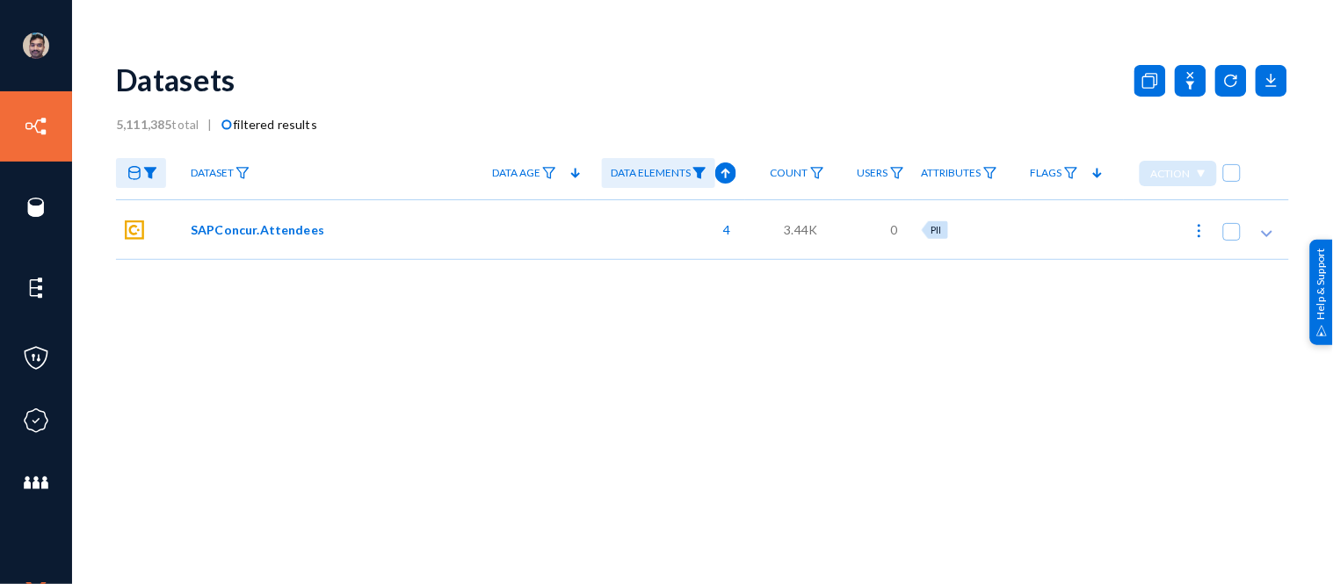
click at [264, 228] on span "SAPConcur.Attendees" at bounding box center [258, 230] width 134 height 18
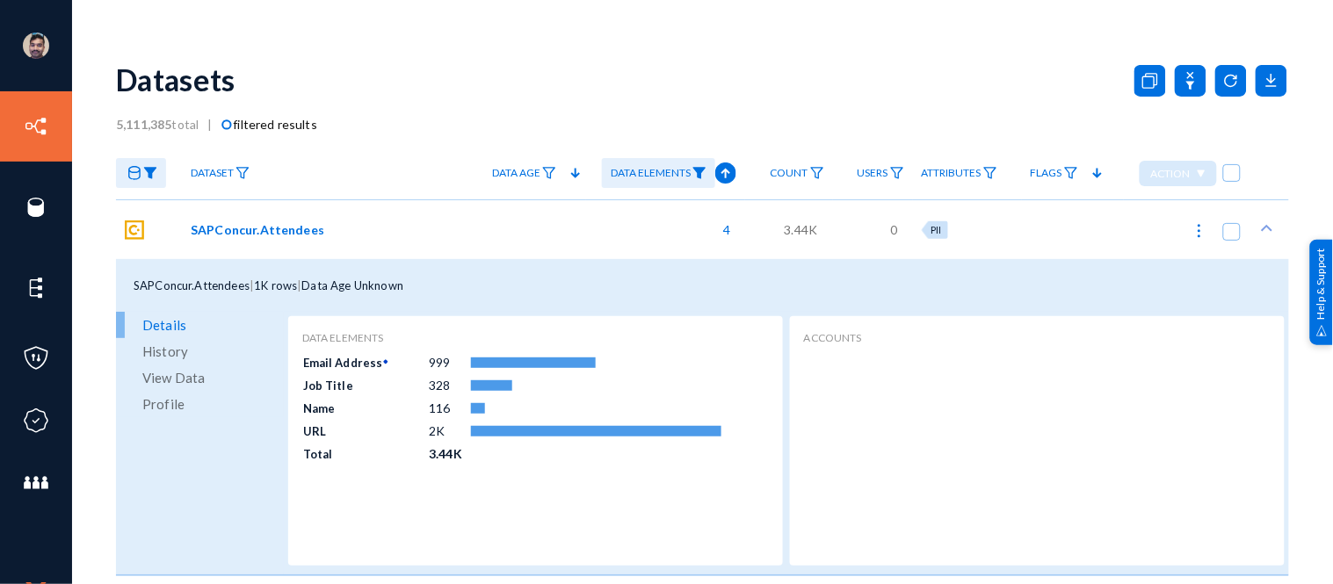
click at [165, 379] on span "View Data" at bounding box center [173, 378] width 62 height 26
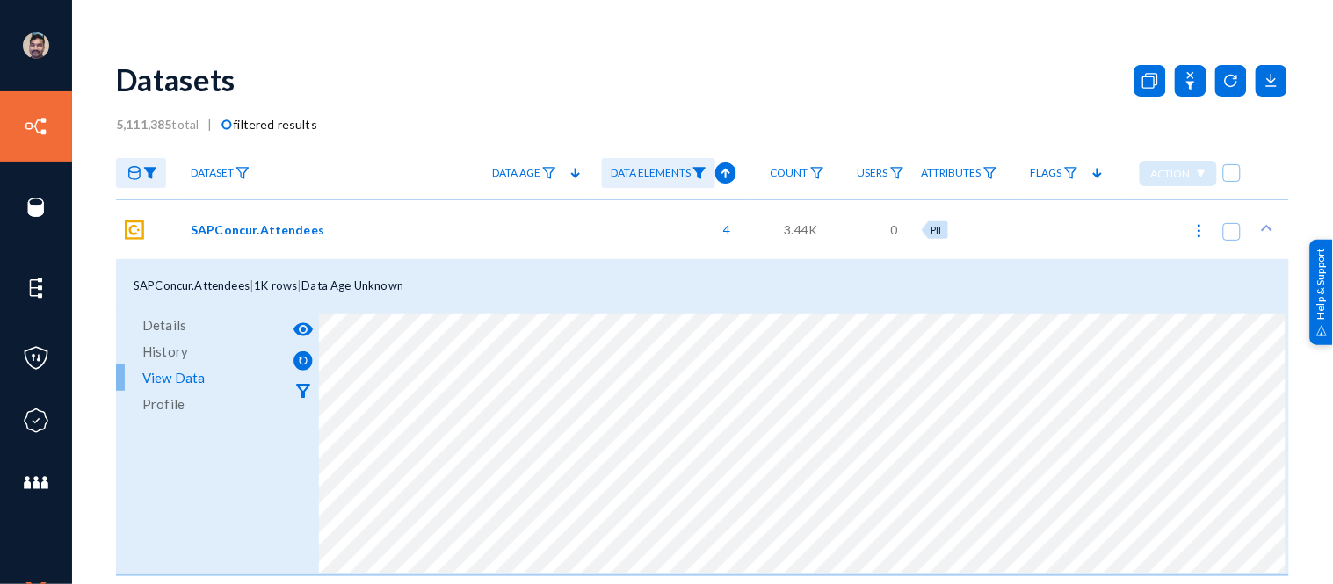
click at [155, 172] on img at bounding box center [150, 173] width 14 height 12
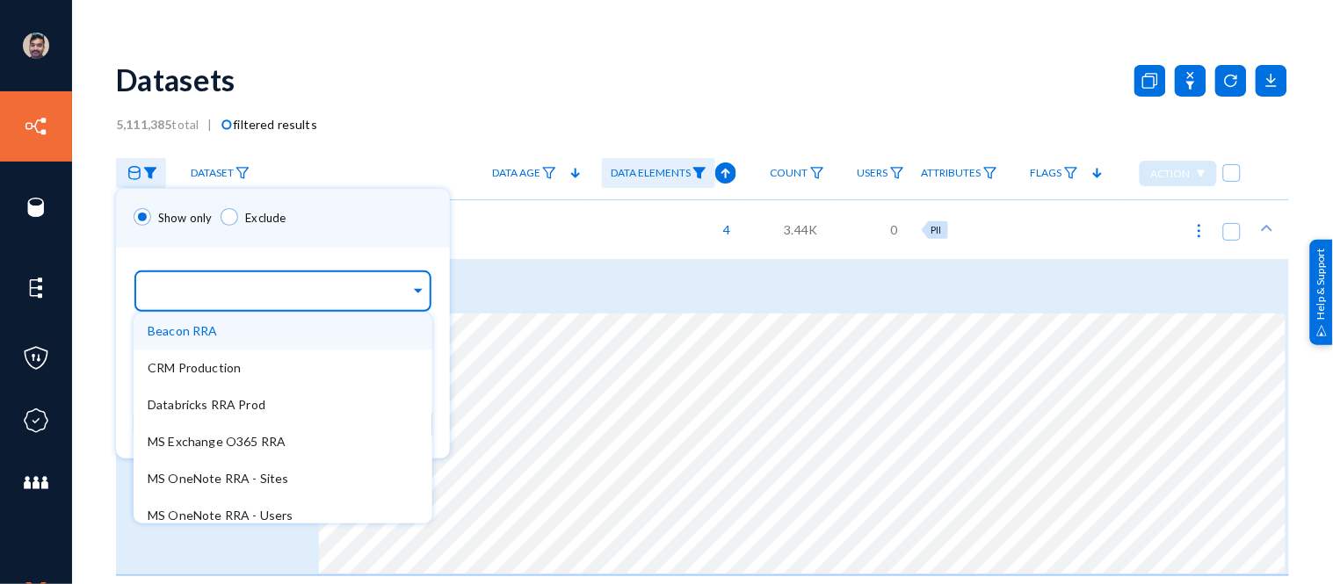
click at [384, 291] on input "text" at bounding box center [279, 294] width 263 height 17
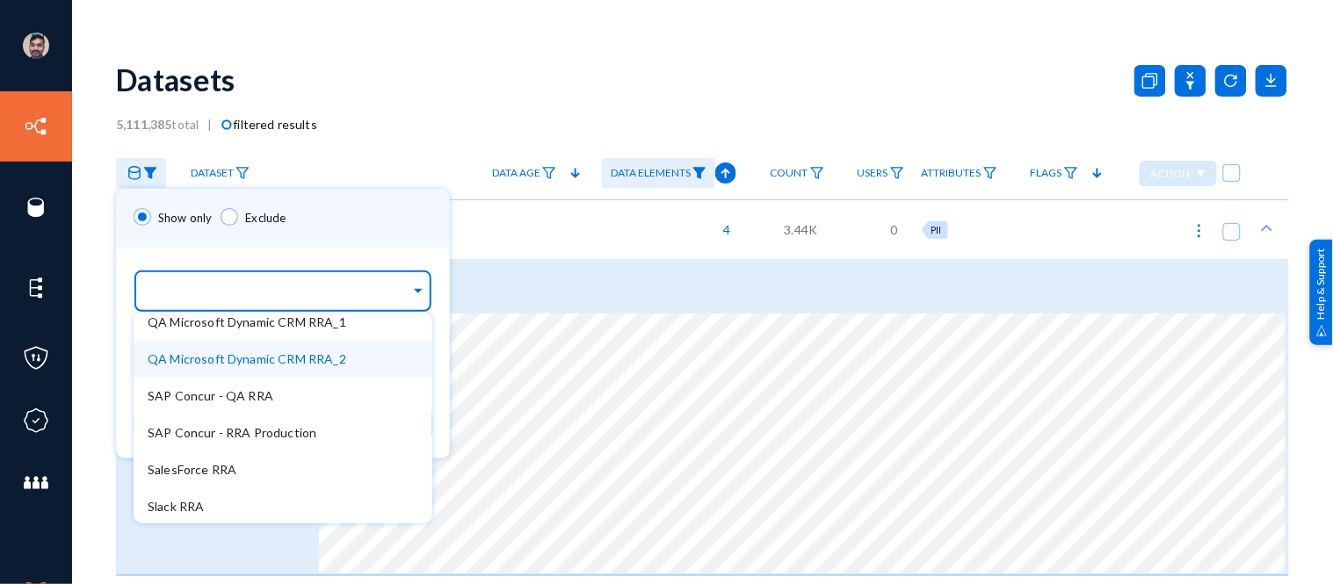
scroll to position [380, 0]
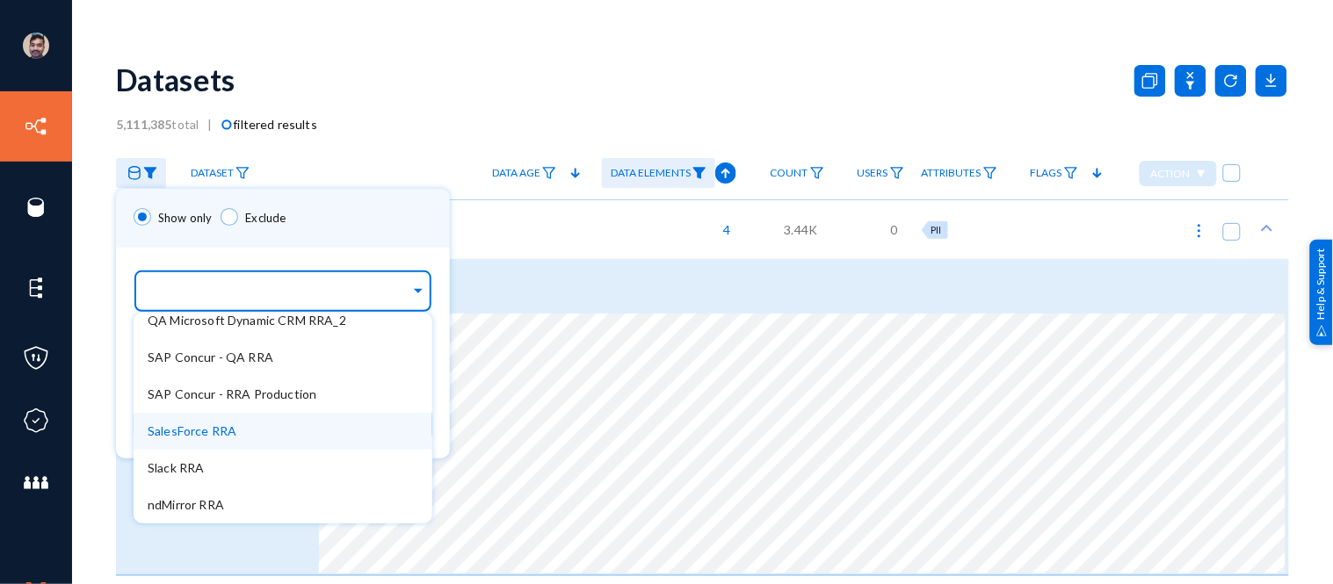
click at [214, 426] on span "SalesForce RRA" at bounding box center [192, 431] width 89 height 15
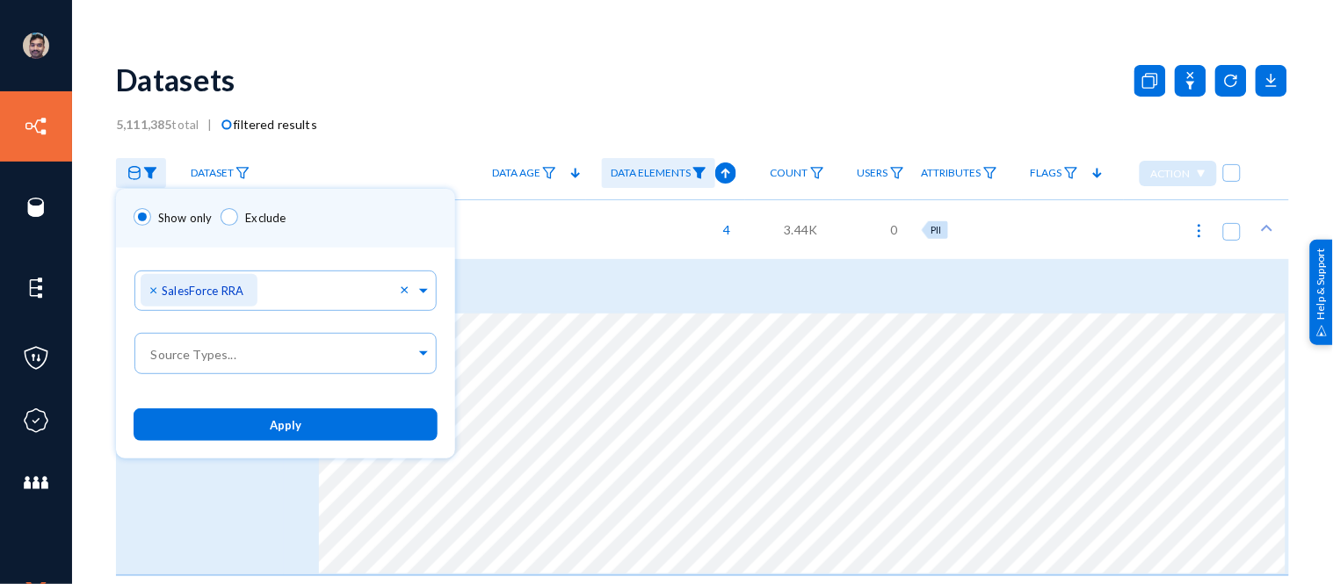
click at [353, 231] on div "Show only Exclude" at bounding box center [285, 218] width 339 height 59
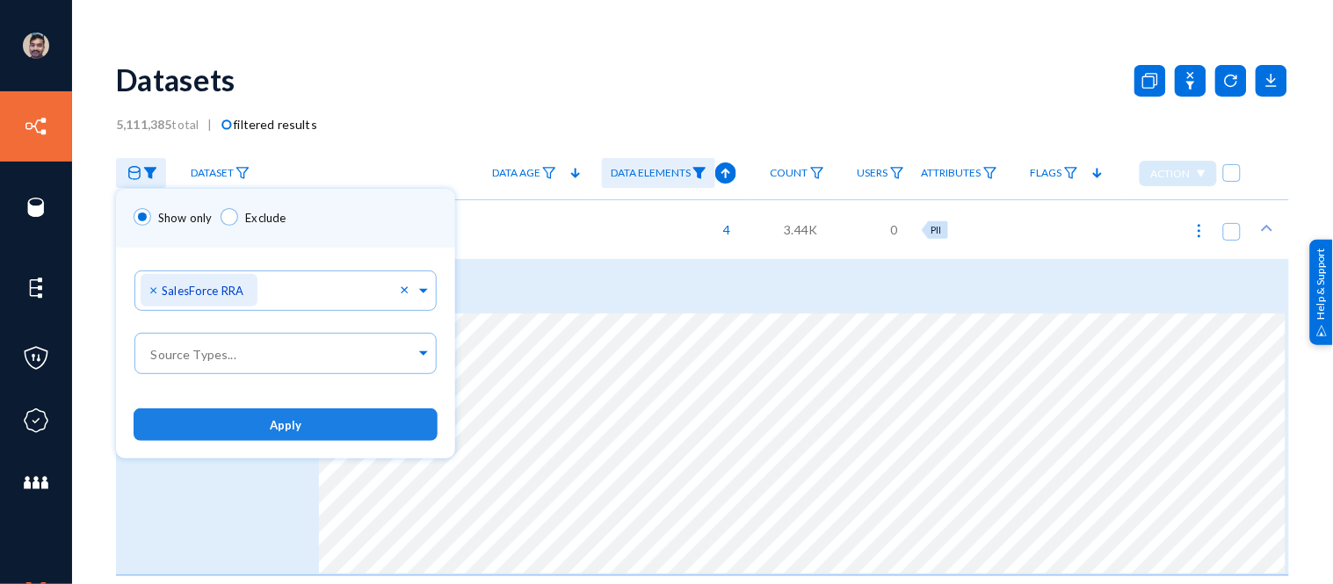
click at [286, 431] on button "Apply" at bounding box center [286, 425] width 304 height 33
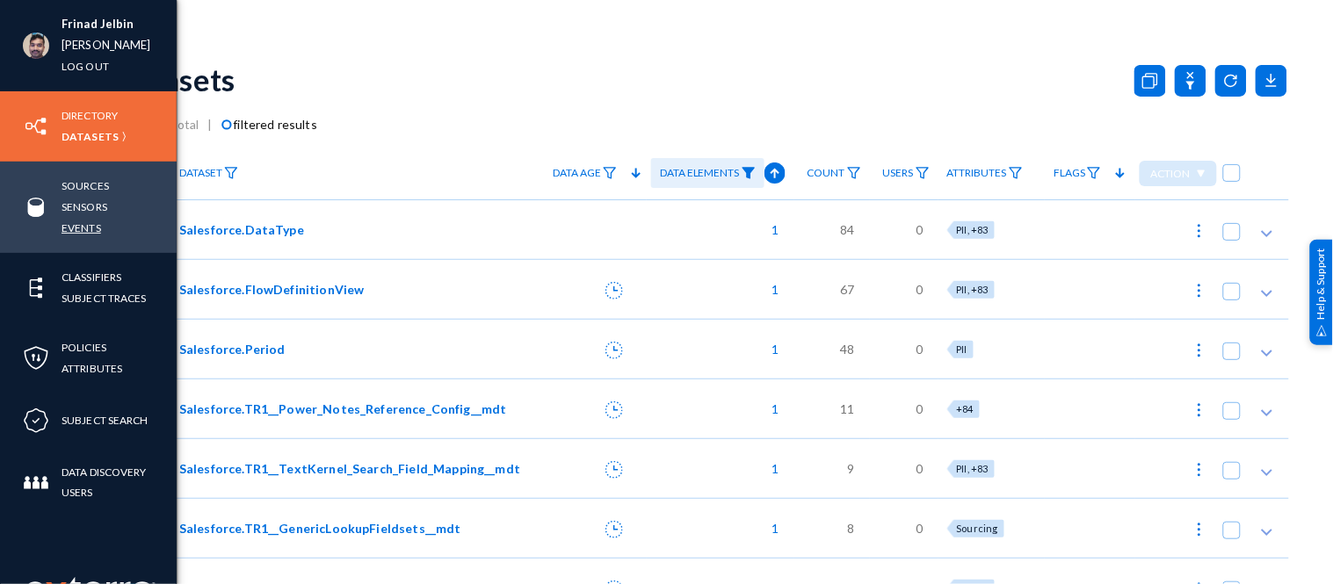
click at [83, 226] on link "Events" at bounding box center [82, 228] width 40 height 20
